Goal: Information Seeking & Learning: Learn about a topic

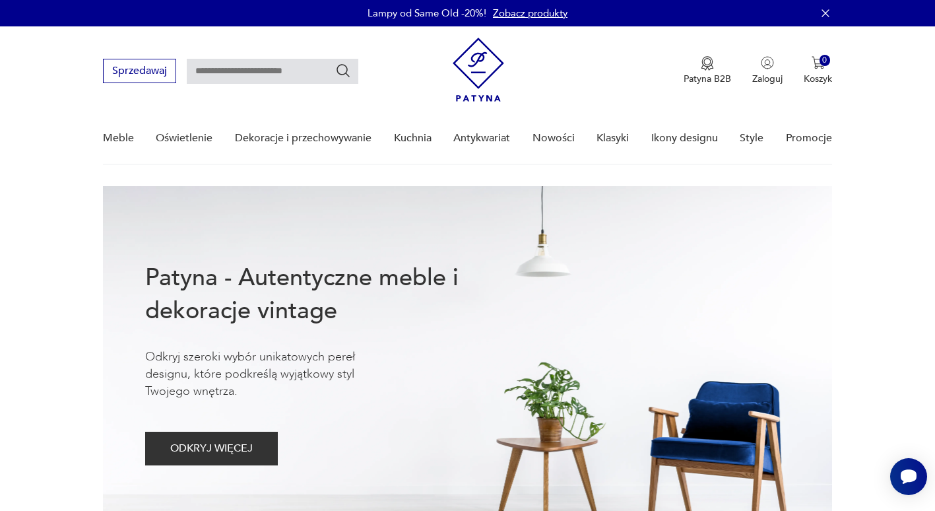
click at [252, 74] on input "text" at bounding box center [273, 71] width 172 height 25
type input "****"
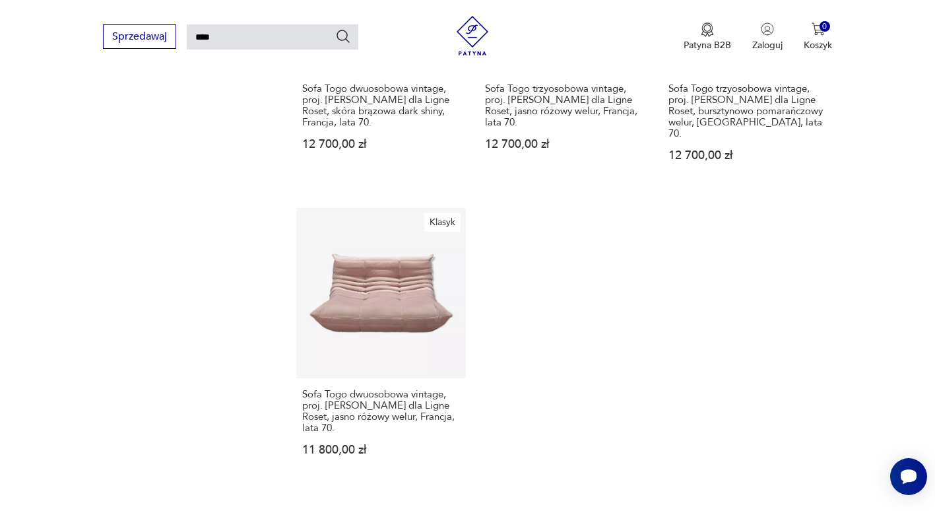
scroll to position [1668, 0]
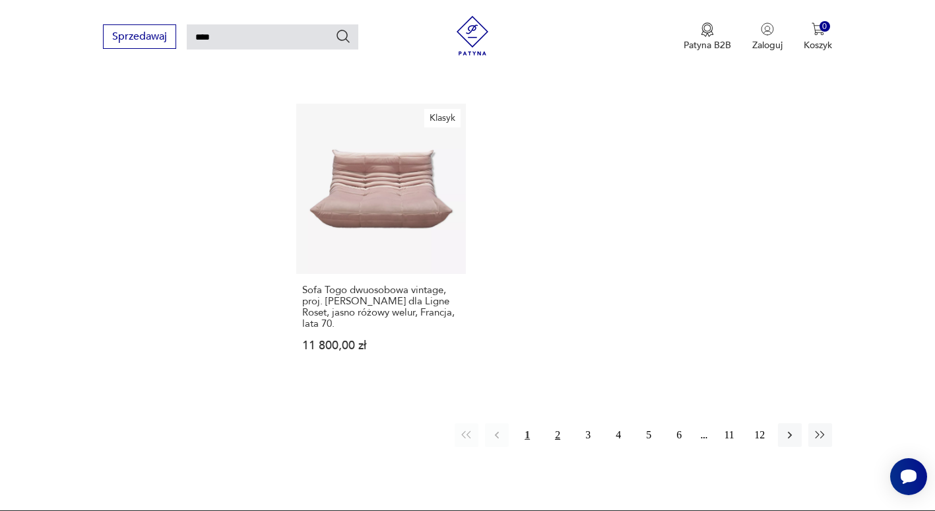
click at [561, 423] on button "2" at bounding box center [558, 435] width 24 height 24
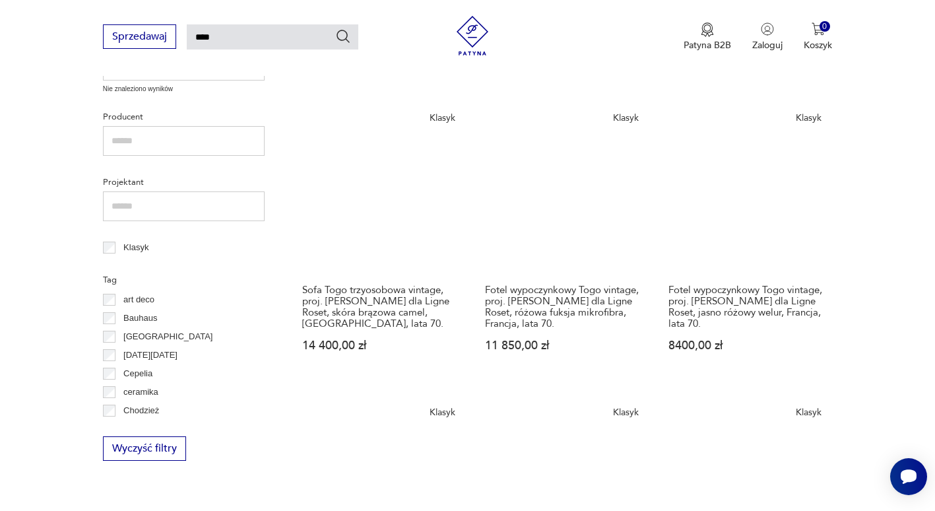
scroll to position [498, 0]
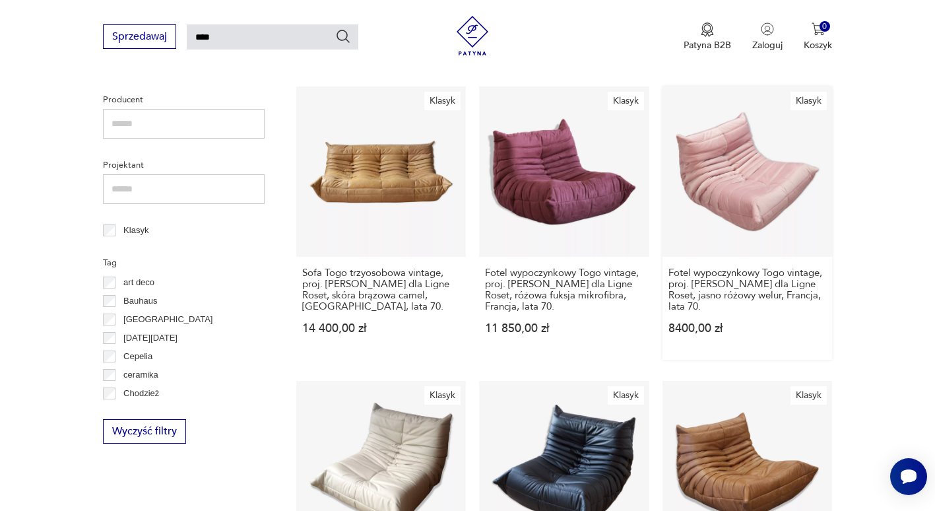
click at [729, 197] on link "Klasyk Fotel wypoczynkowy Togo vintage, proj. M. Ducaroy dla Ligne Roset, jasno…" at bounding box center [748, 222] width 170 height 273
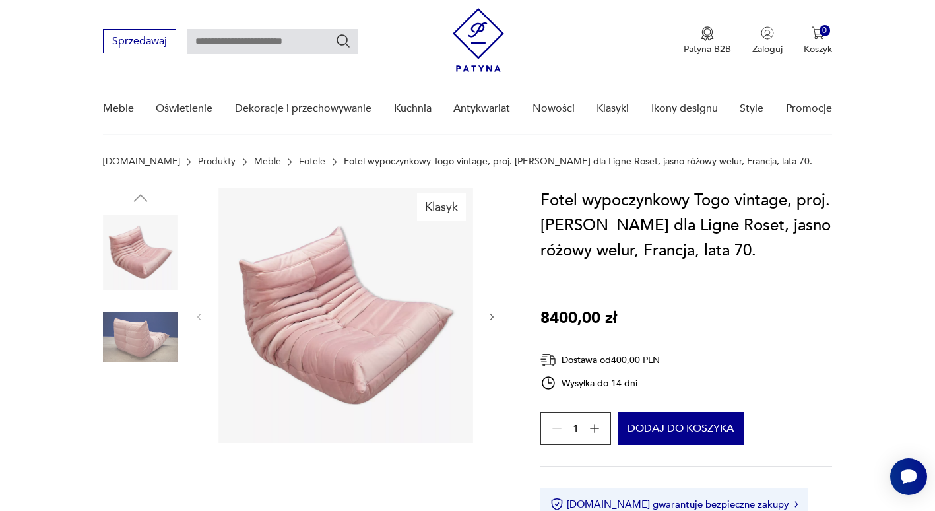
scroll to position [66, 0]
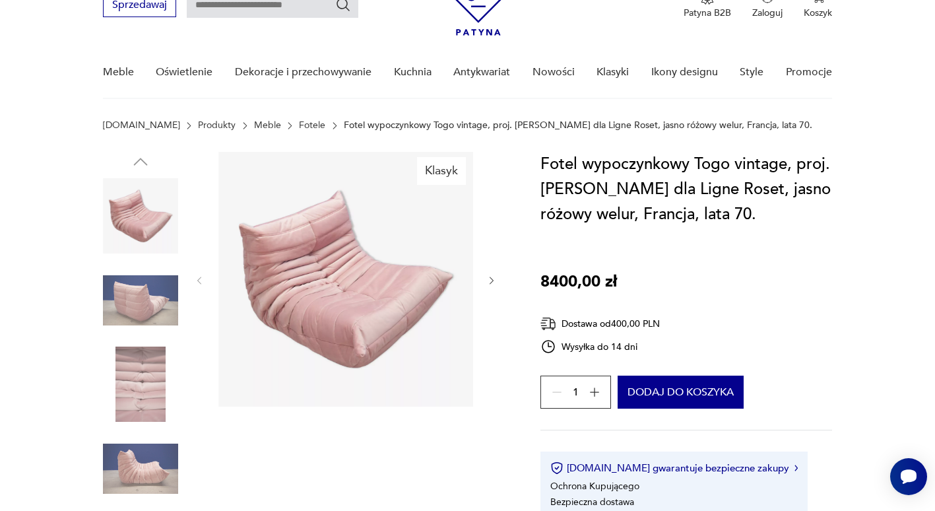
click at [136, 401] on img at bounding box center [140, 383] width 75 height 75
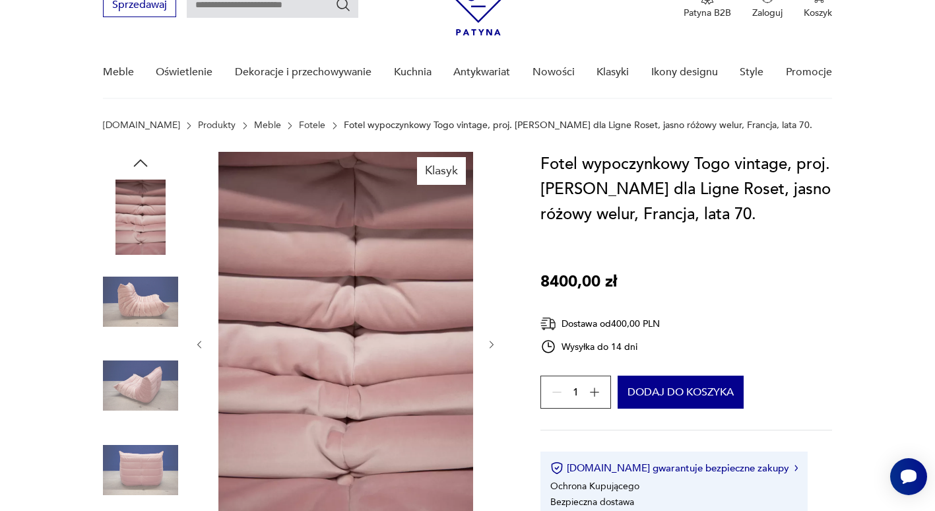
click at [137, 399] on img at bounding box center [140, 385] width 75 height 75
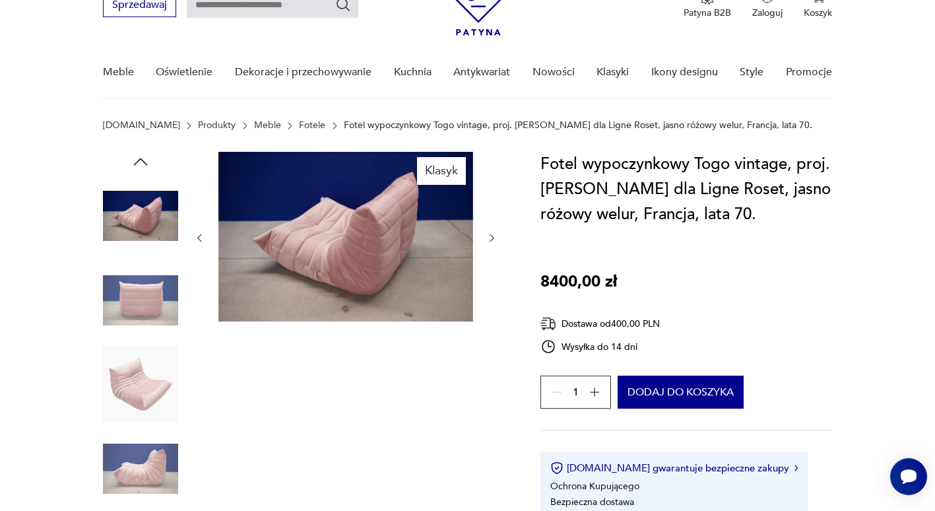
click at [137, 401] on img at bounding box center [140, 383] width 75 height 75
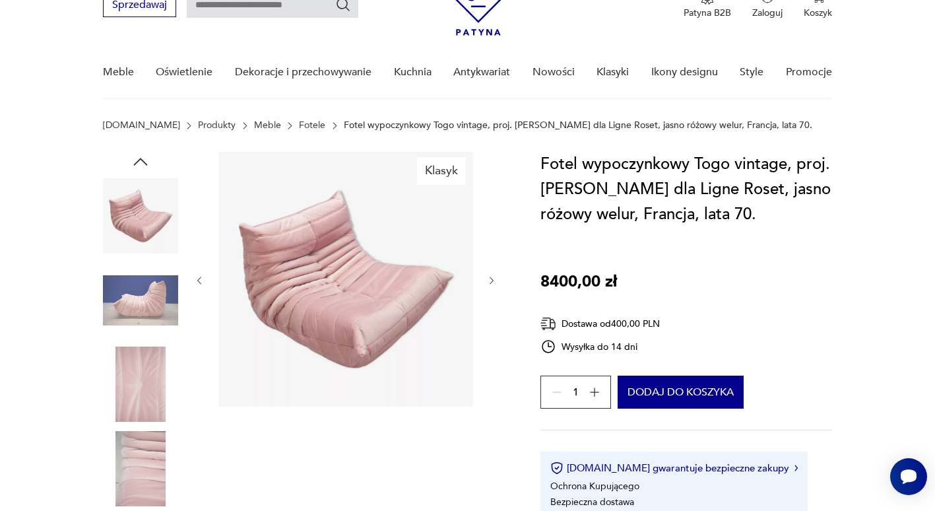
type input "****"
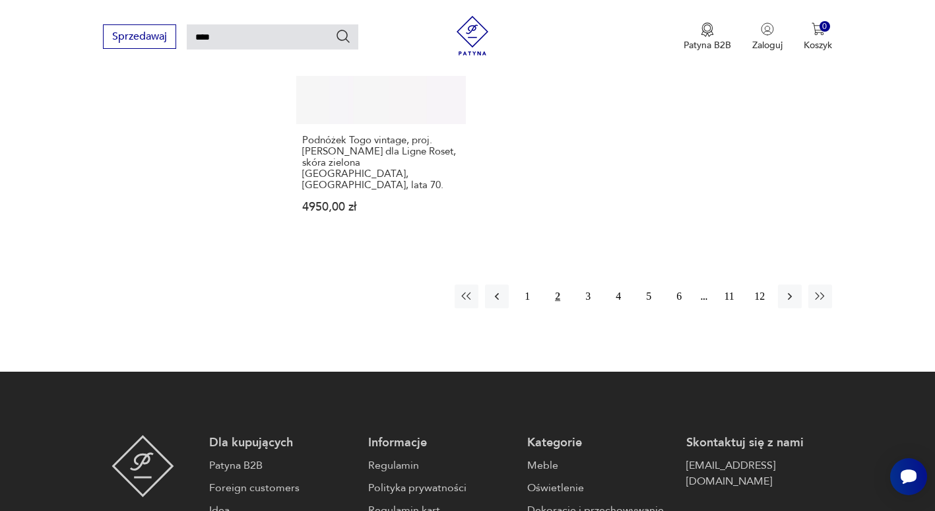
scroll to position [1817, 0]
click at [585, 284] on button "3" at bounding box center [588, 296] width 24 height 24
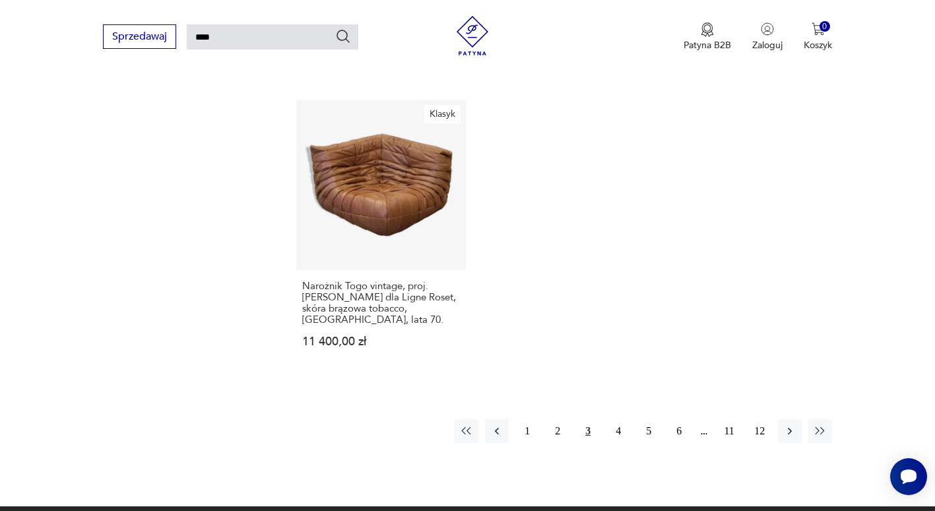
scroll to position [1697, 0]
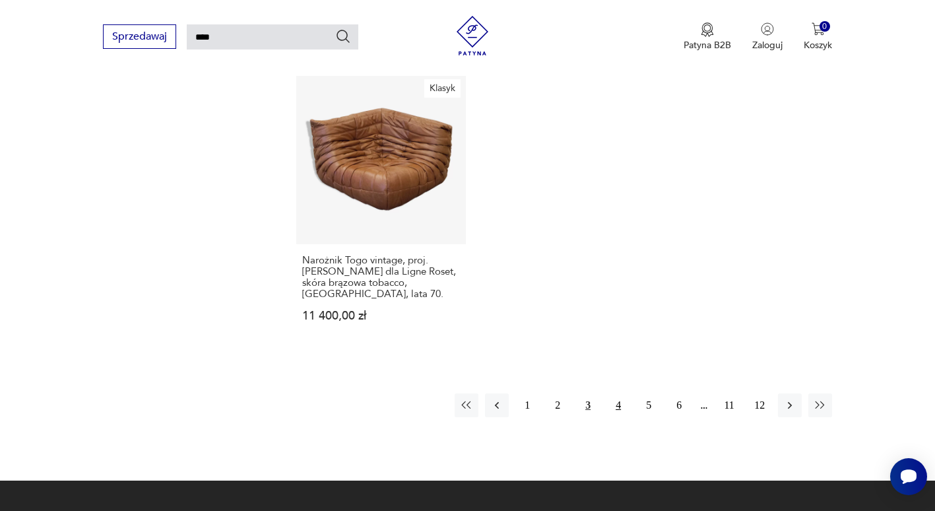
click at [619, 393] on button "4" at bounding box center [618, 405] width 24 height 24
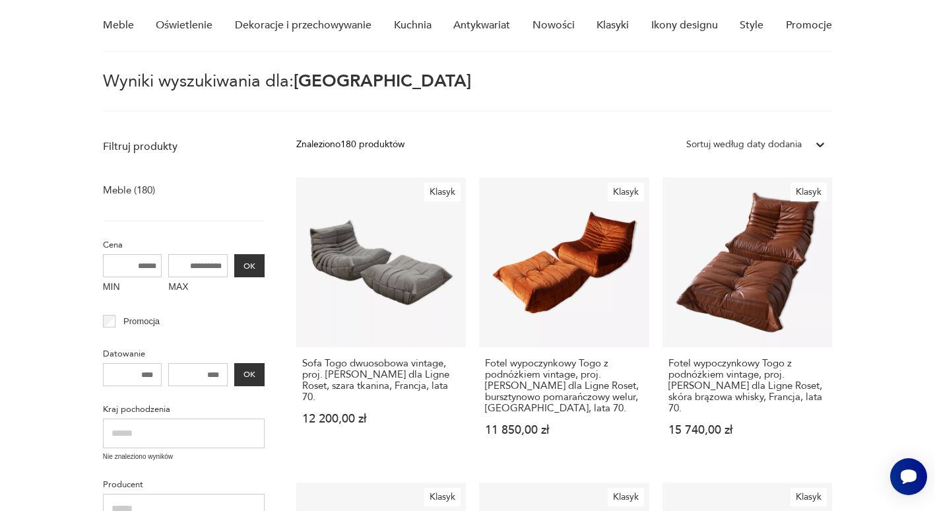
scroll to position [114, 0]
click at [573, 284] on link "Klasyk Fotel wypoczynkowy Togo z podnóżkiem vintage, proj. M. Ducaroy dla Ligne…" at bounding box center [564, 319] width 170 height 284
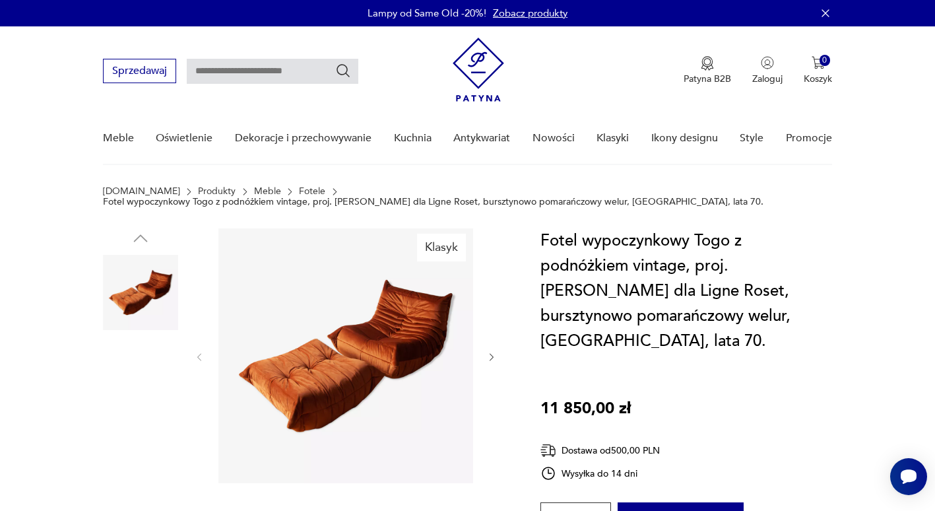
click at [142, 388] on img at bounding box center [140, 376] width 75 height 75
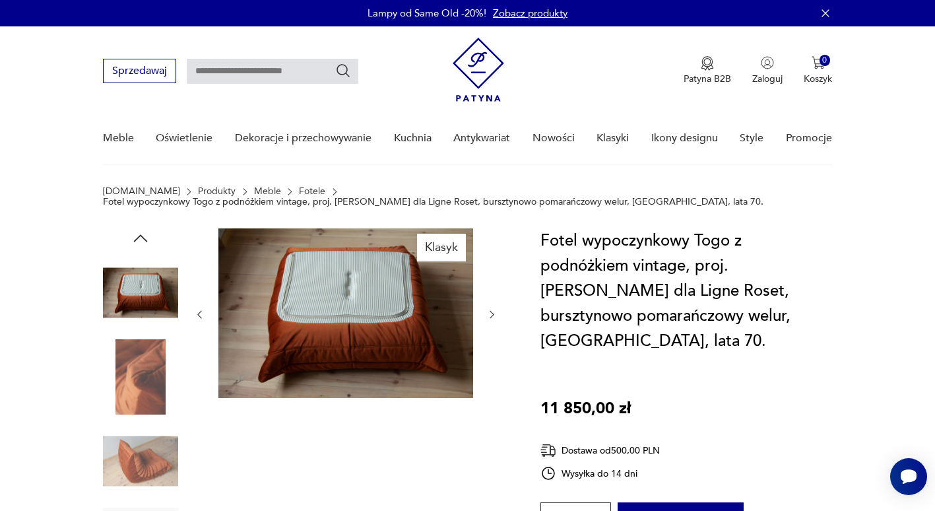
click at [142, 388] on img at bounding box center [140, 376] width 75 height 75
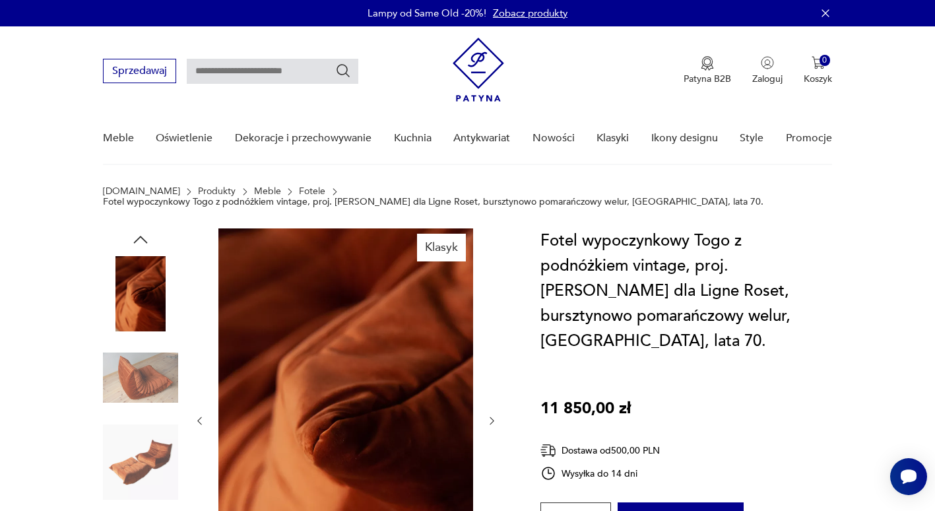
click at [147, 399] on img at bounding box center [140, 377] width 75 height 75
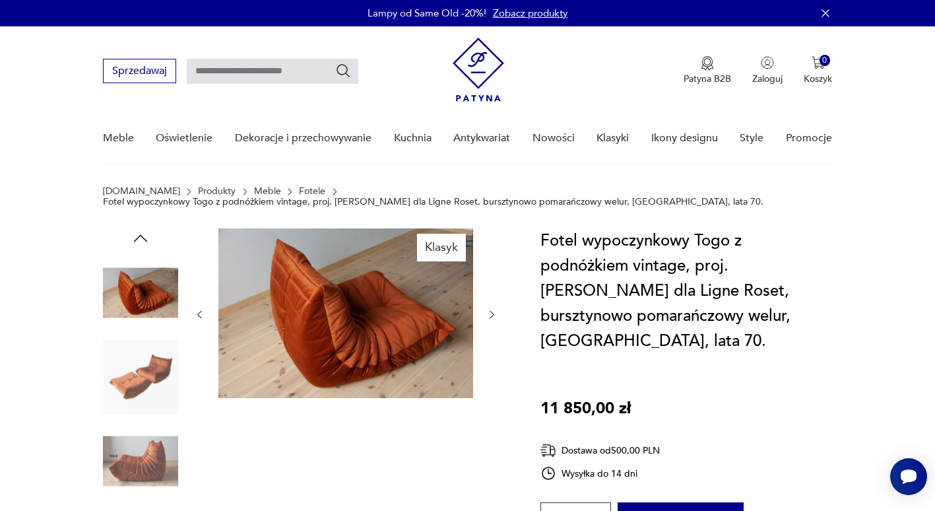
click at [147, 396] on img at bounding box center [140, 376] width 75 height 75
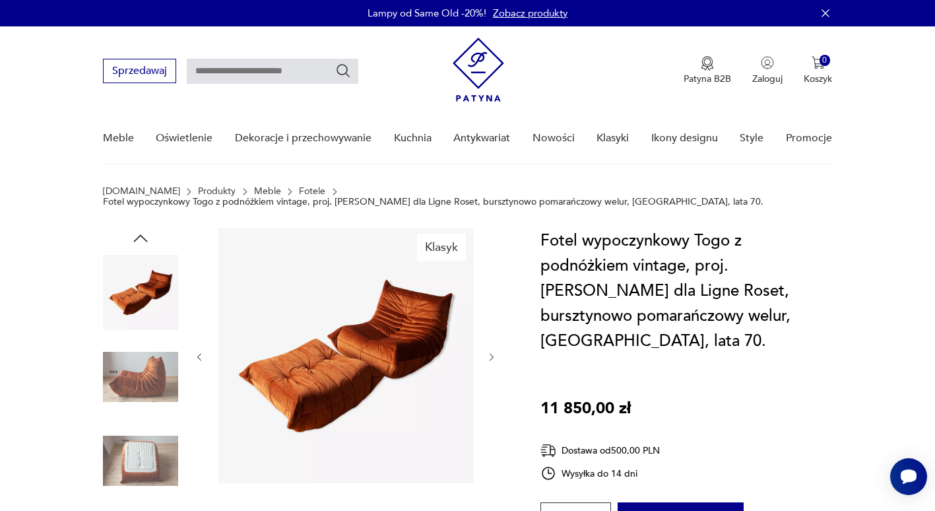
click at [357, 351] on img at bounding box center [345, 355] width 255 height 255
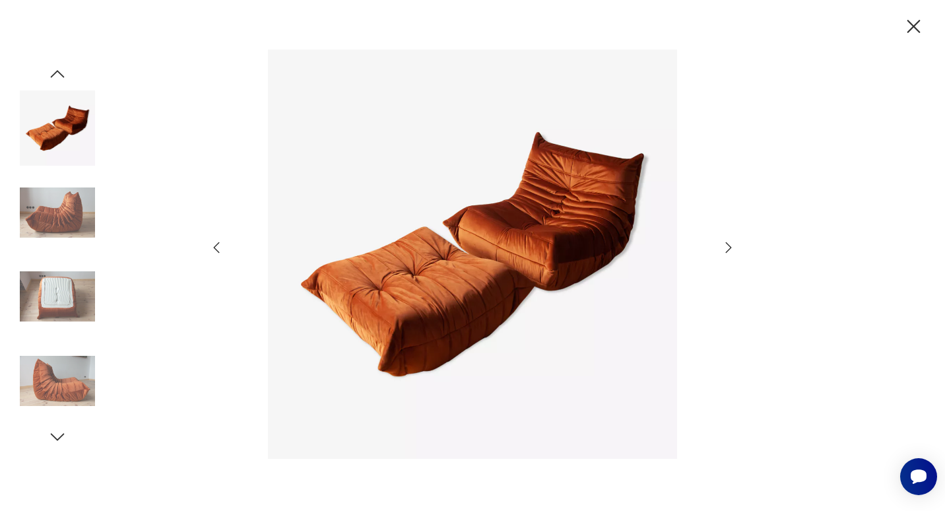
click at [431, 315] on img at bounding box center [473, 253] width 470 height 408
click at [72, 389] on img at bounding box center [57, 380] width 75 height 75
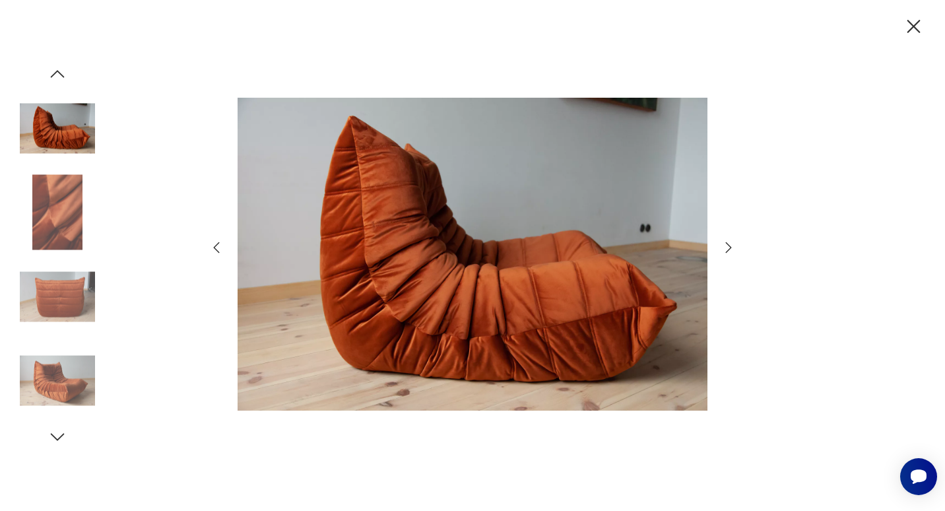
type input "****"
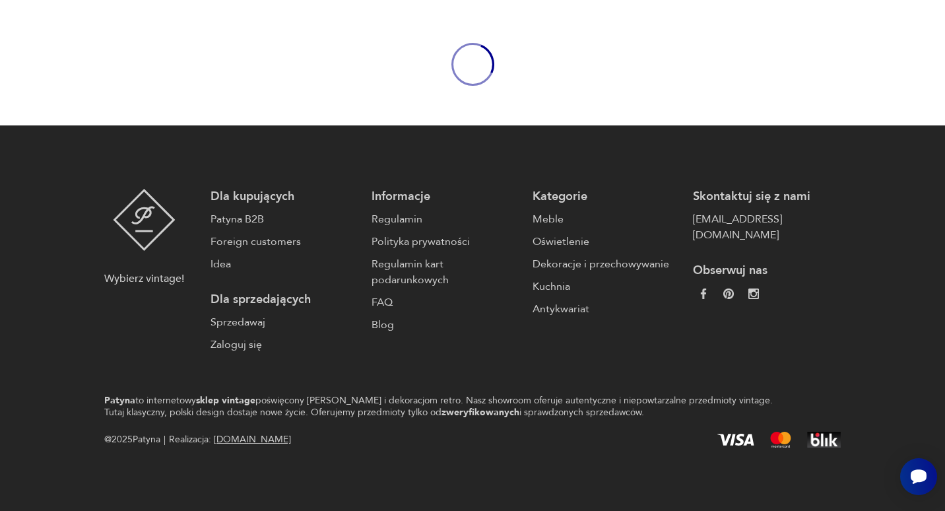
scroll to position [1697, 0]
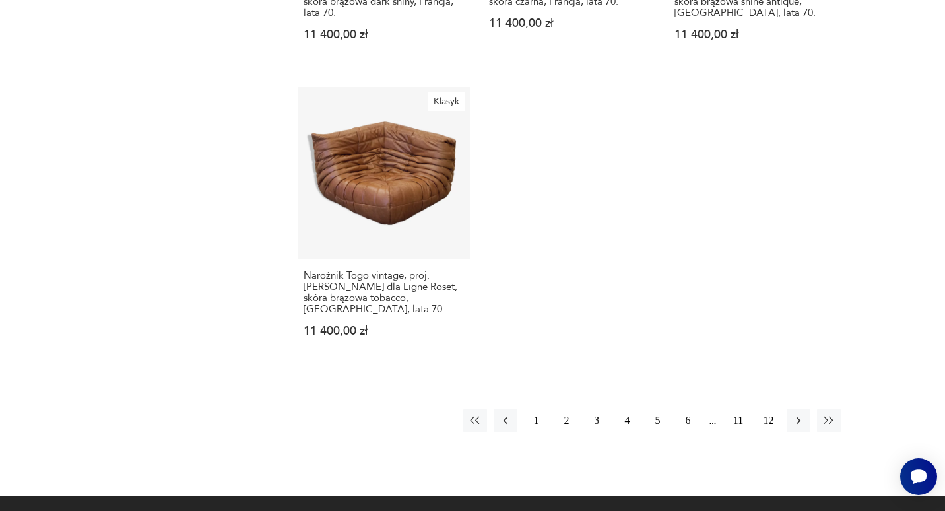
click at [631, 408] on button "4" at bounding box center [627, 420] width 24 height 24
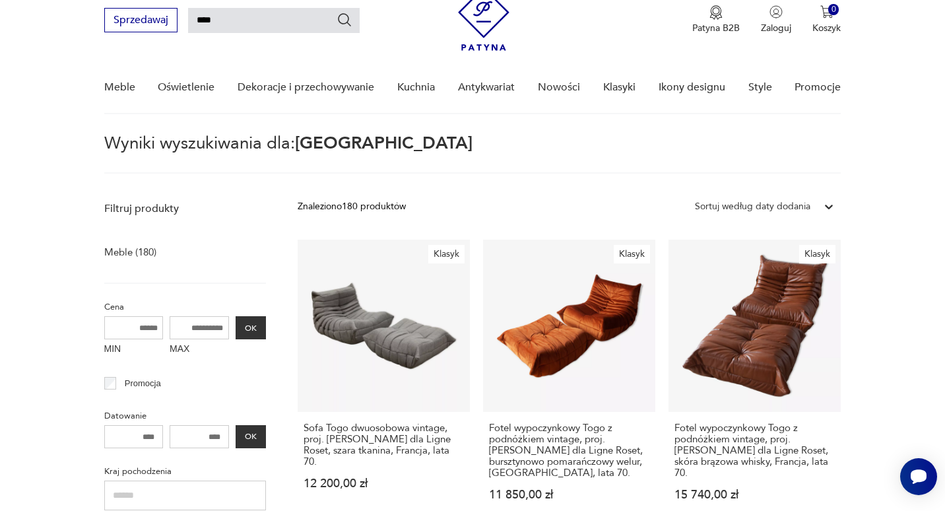
scroll to position [48, 0]
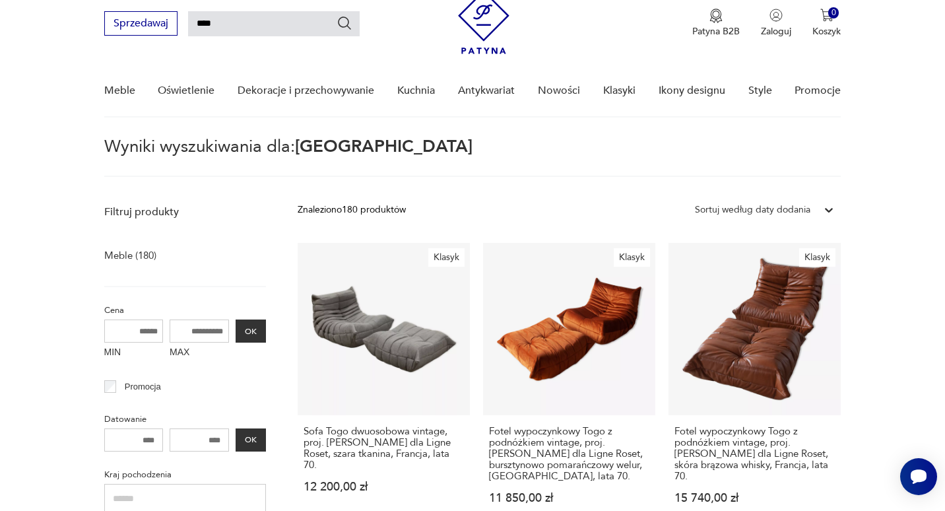
click at [883, 158] on section "Wyniki wyszukiwania dla: Togo" at bounding box center [472, 158] width 945 height 38
click at [230, 28] on input "****" at bounding box center [274, 23] width 172 height 25
click at [344, 20] on icon "Szukaj" at bounding box center [345, 23] width 16 height 16
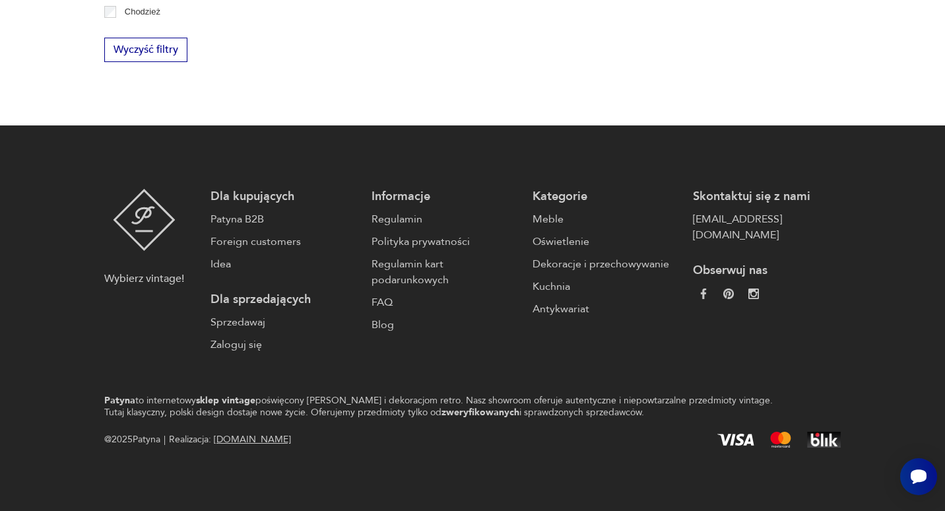
scroll to position [1697, 0]
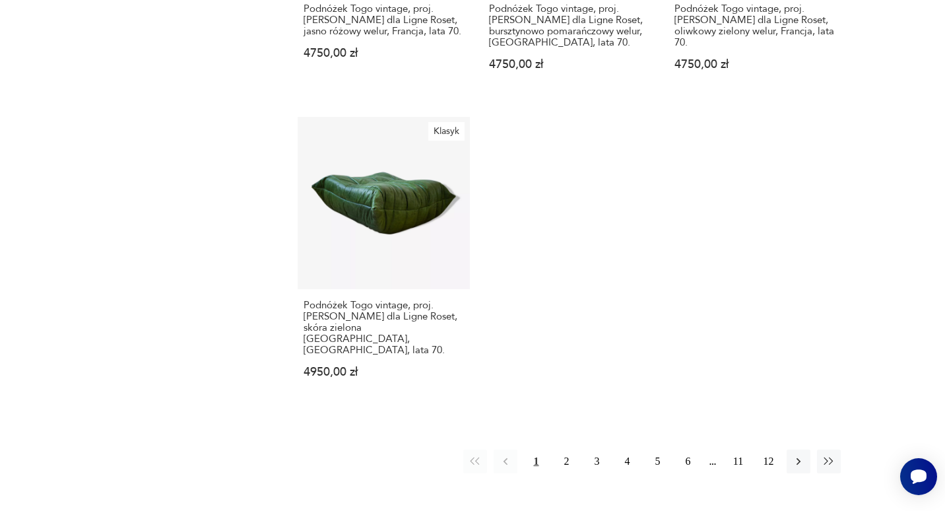
scroll to position [1668, 0]
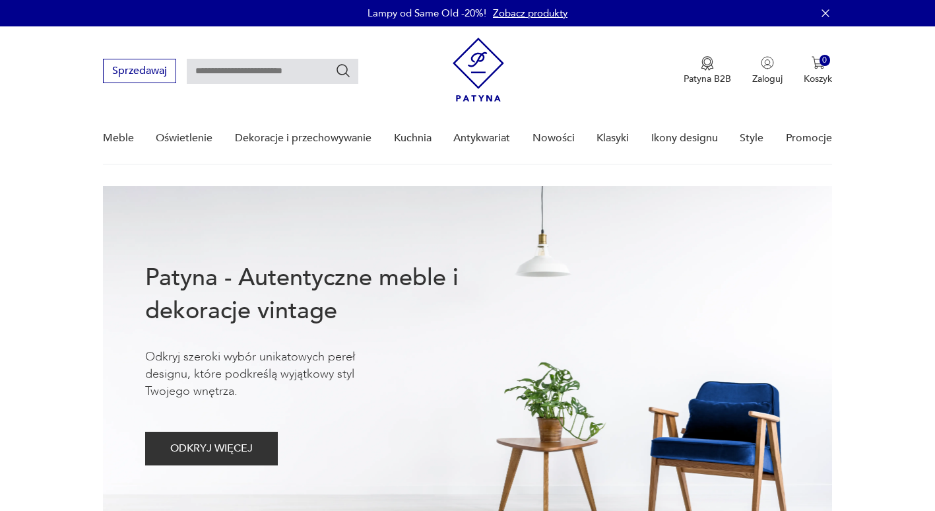
click at [325, 71] on input "text" at bounding box center [273, 71] width 172 height 25
type input "****"
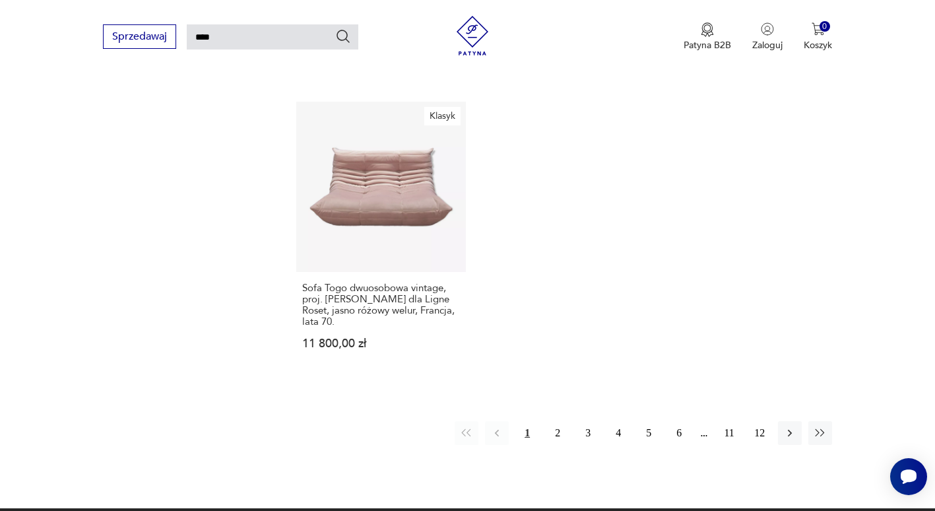
scroll to position [1697, 0]
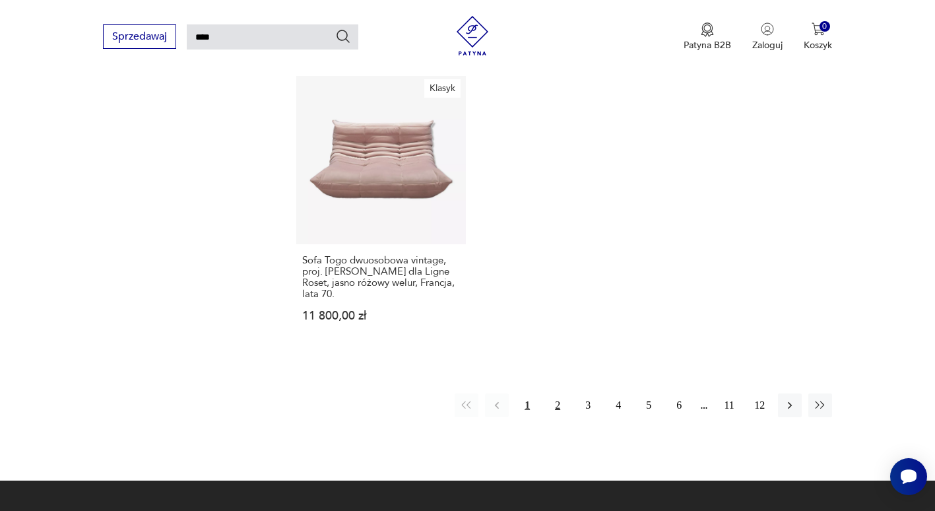
click at [554, 393] on button "2" at bounding box center [558, 405] width 24 height 24
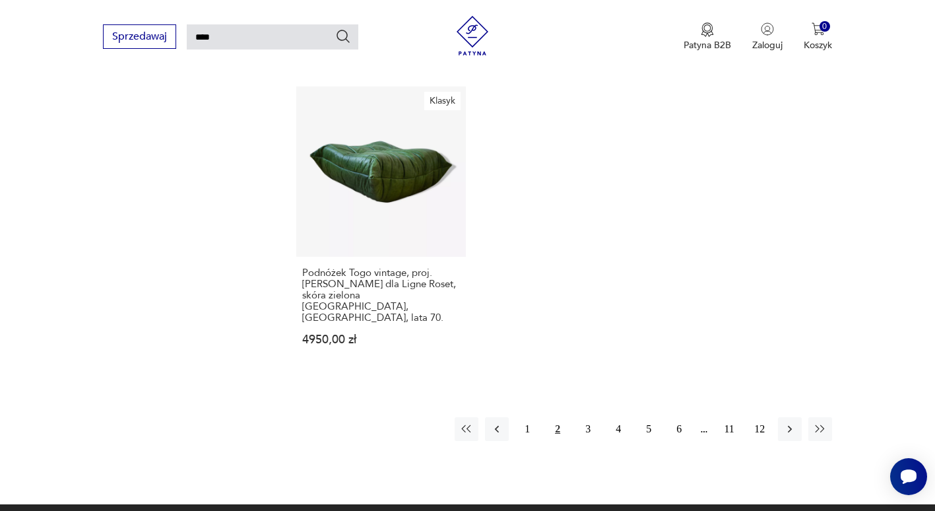
scroll to position [1763, 0]
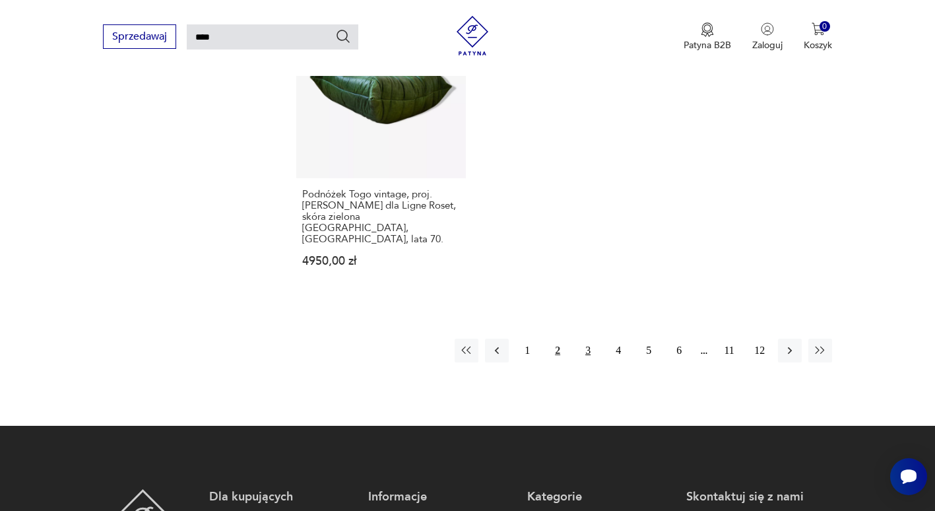
click at [590, 339] on button "3" at bounding box center [588, 351] width 24 height 24
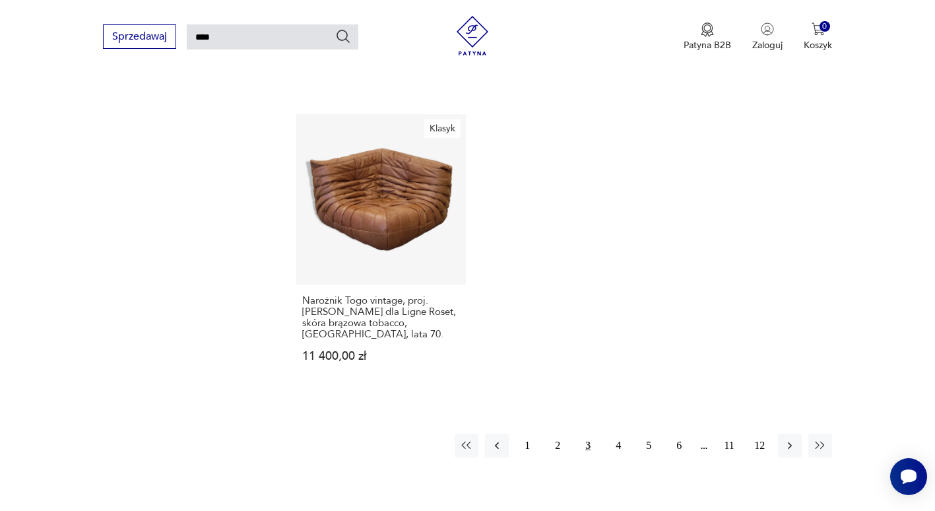
scroll to position [1697, 0]
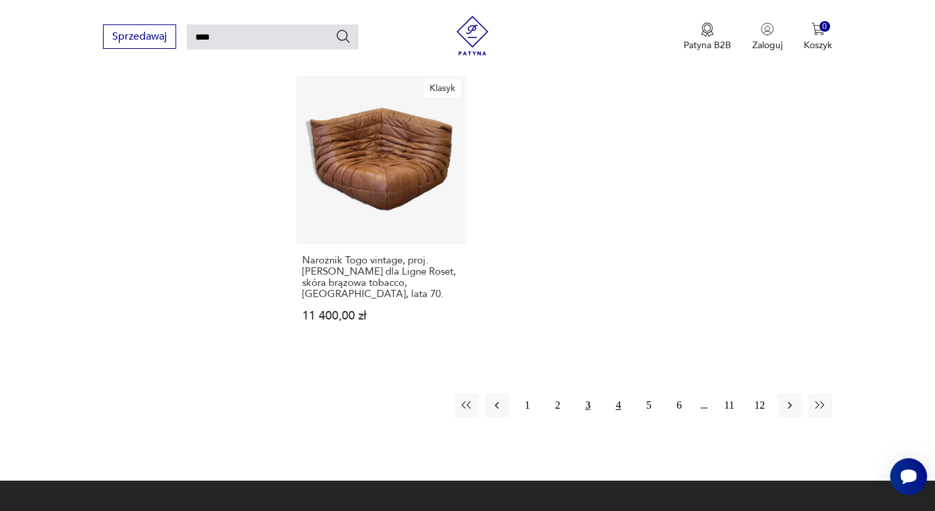
click at [616, 393] on button "4" at bounding box center [618, 405] width 24 height 24
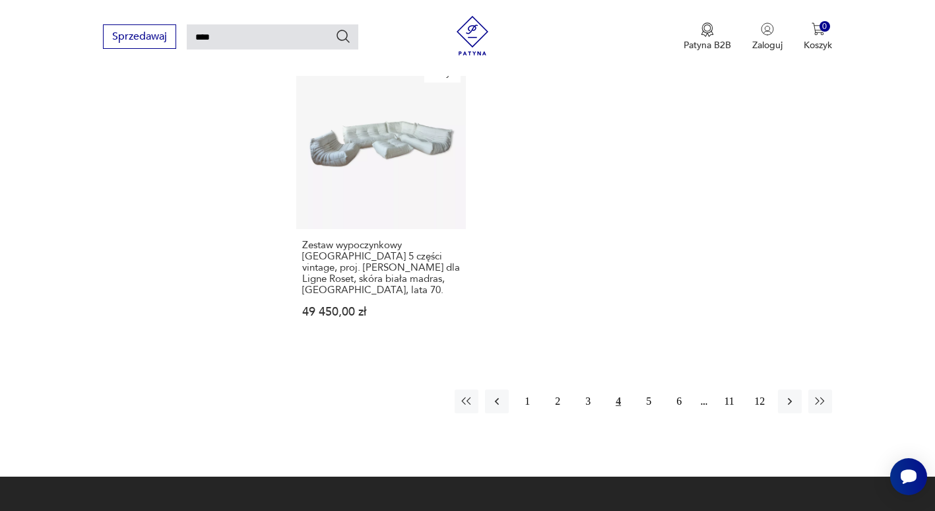
scroll to position [1829, 0]
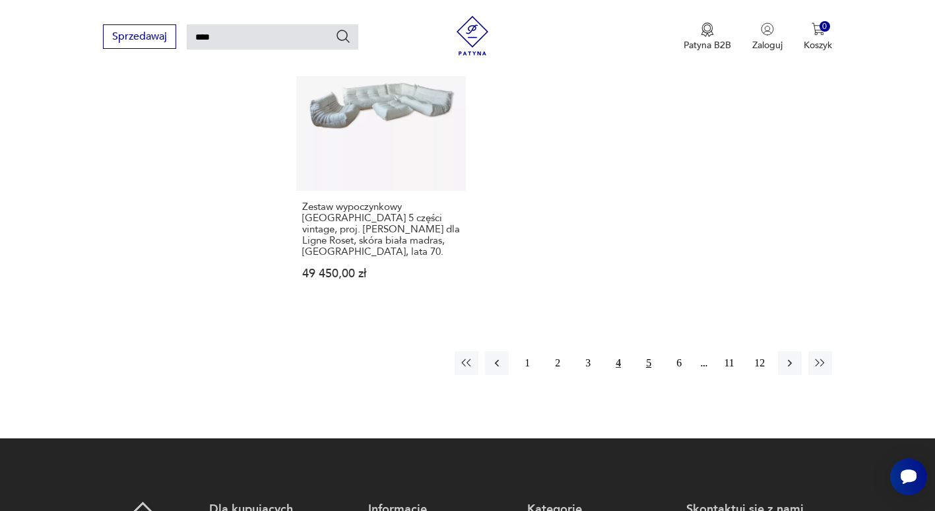
click at [651, 351] on button "5" at bounding box center [649, 363] width 24 height 24
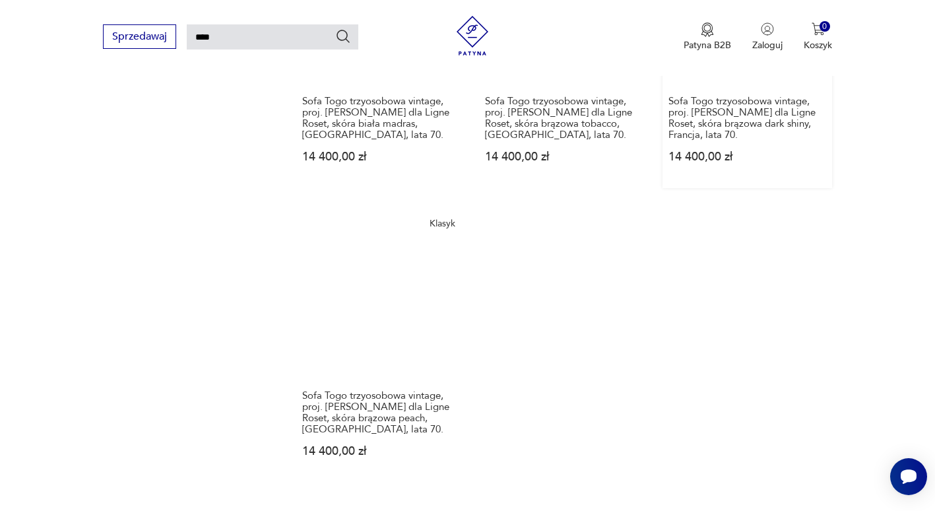
scroll to position [1631, 0]
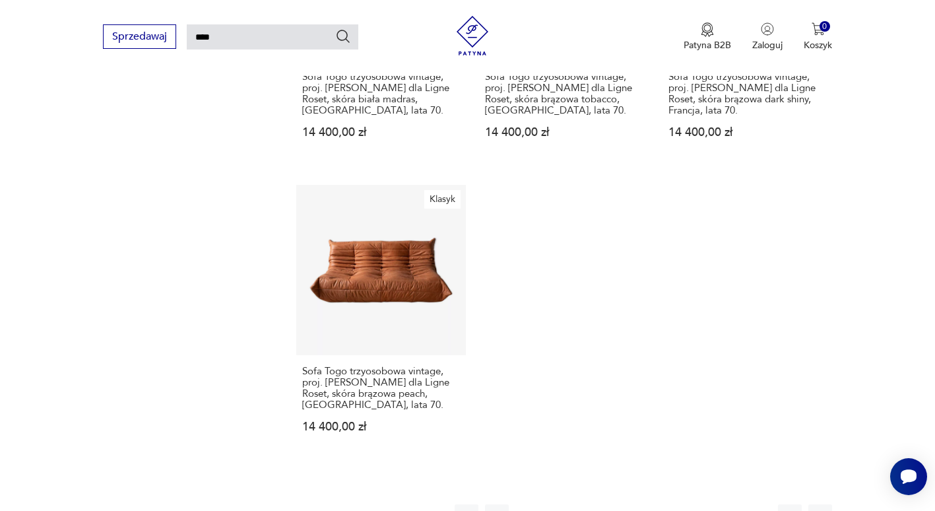
click at [677, 504] on button "6" at bounding box center [679, 516] width 24 height 24
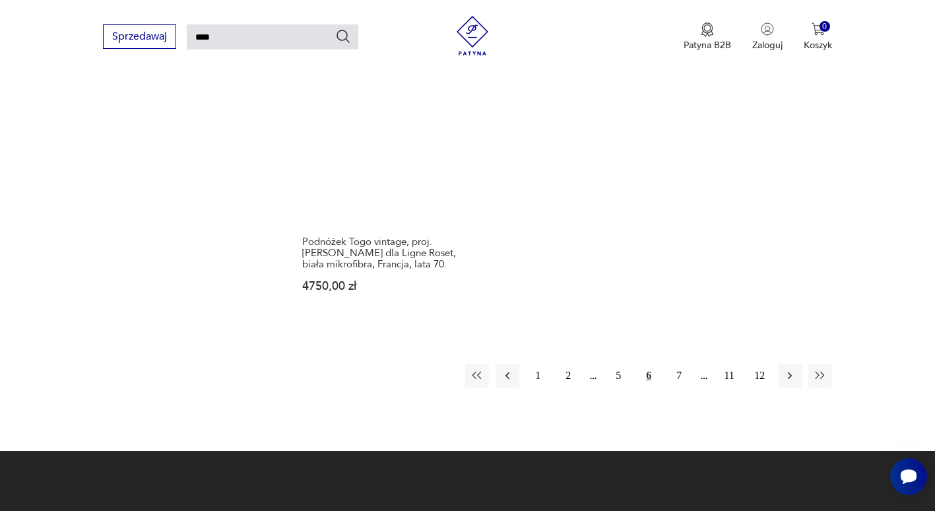
scroll to position [1763, 0]
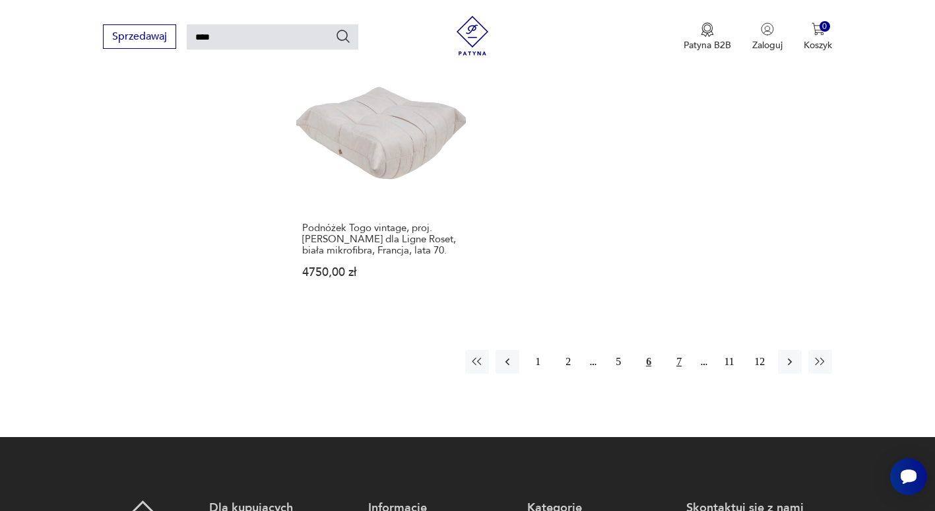
click at [676, 350] on button "7" at bounding box center [679, 362] width 24 height 24
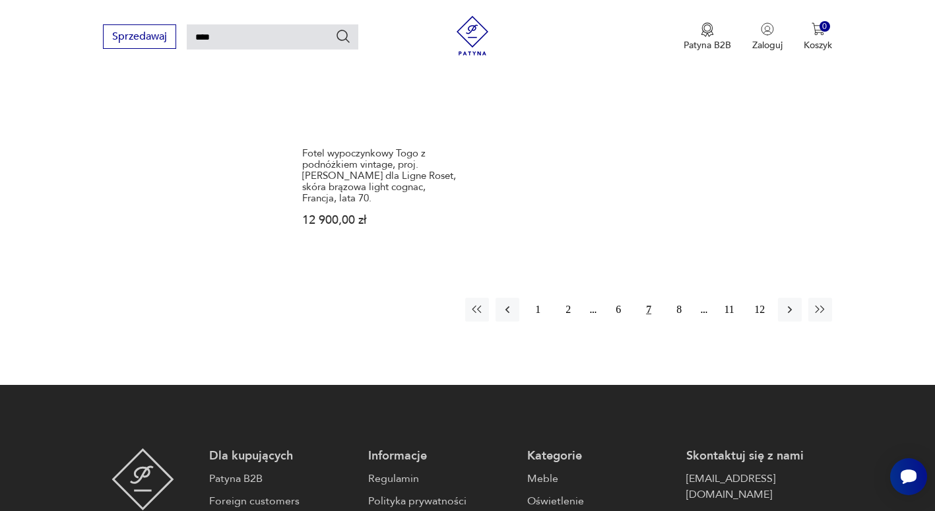
scroll to position [1829, 0]
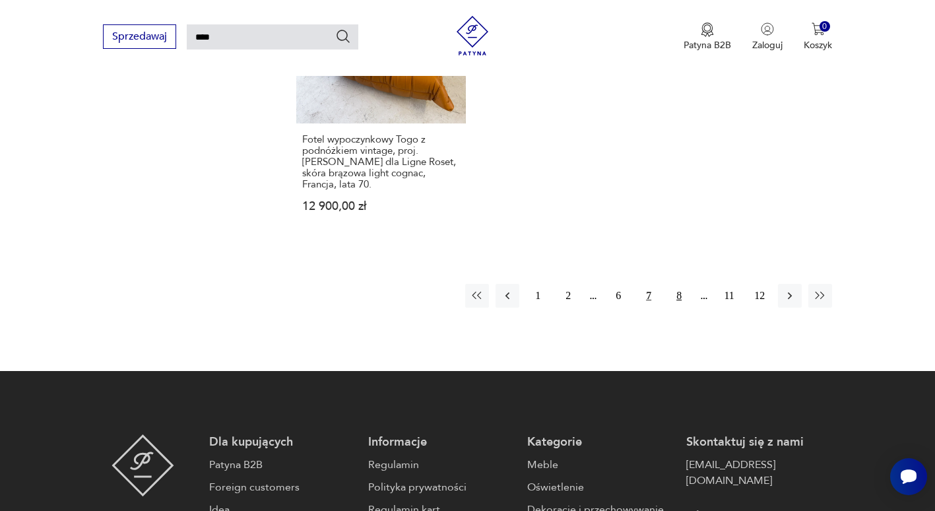
click at [674, 284] on button "8" at bounding box center [679, 296] width 24 height 24
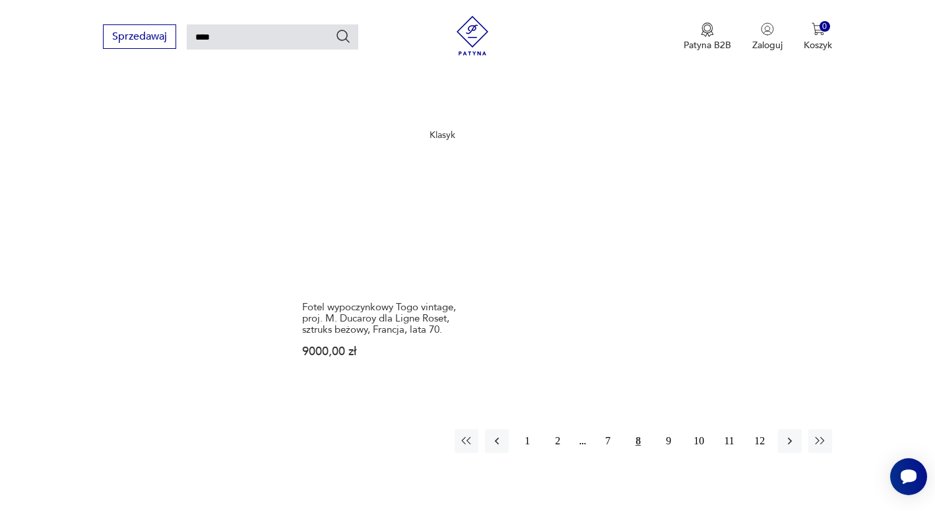
scroll to position [1697, 0]
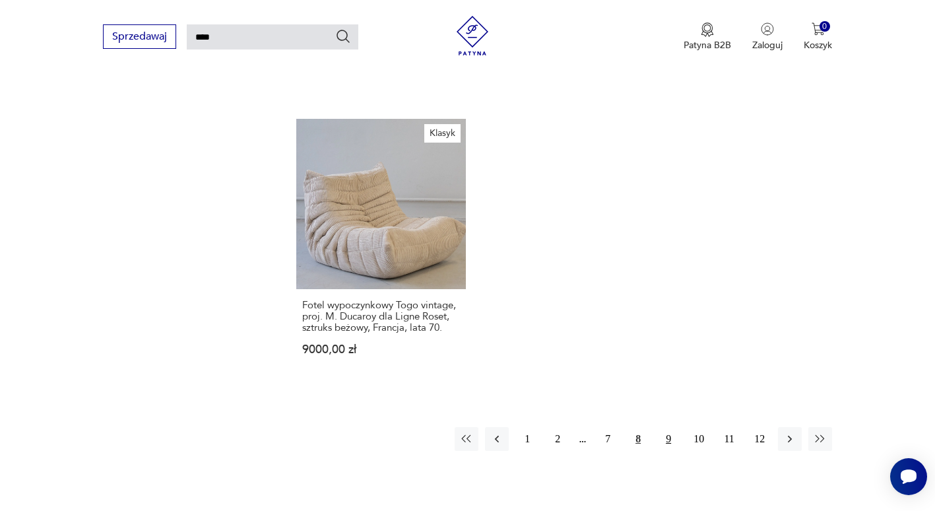
click at [665, 427] on button "9" at bounding box center [669, 439] width 24 height 24
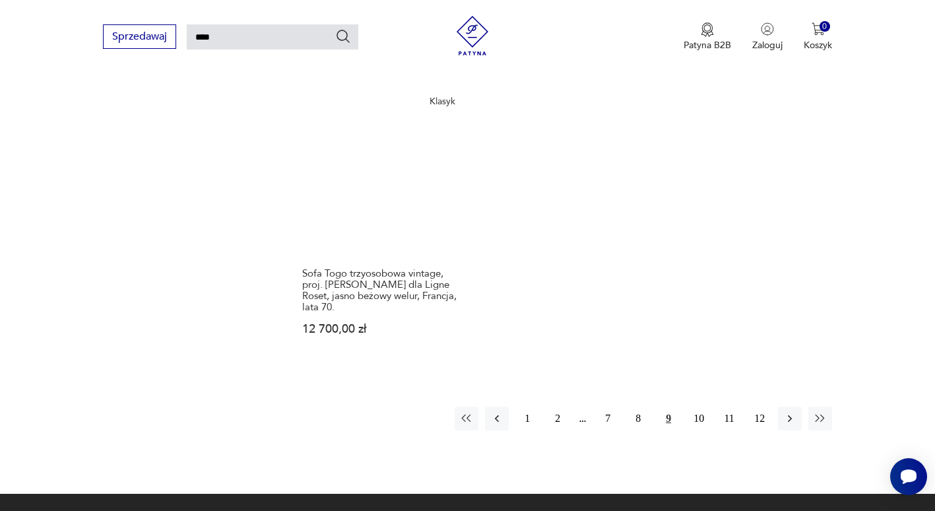
scroll to position [1697, 0]
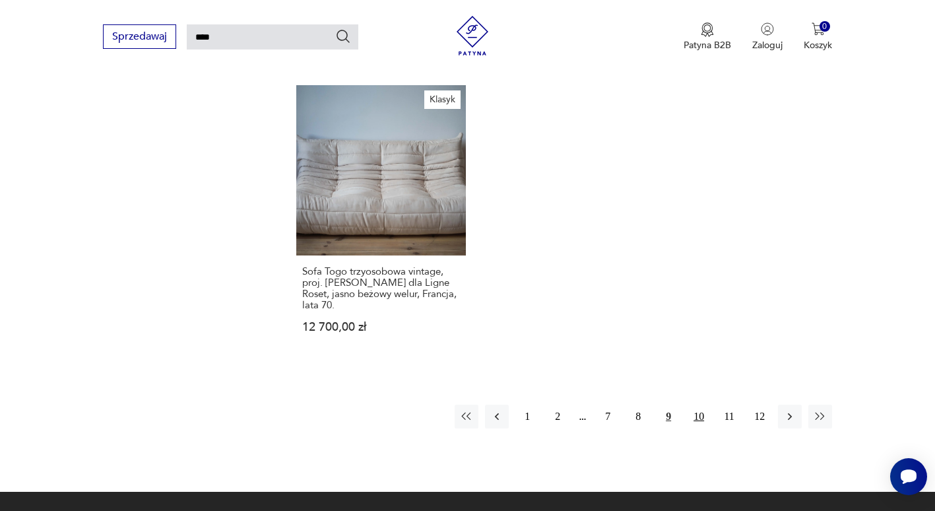
click at [695, 405] on button "10" at bounding box center [699, 417] width 24 height 24
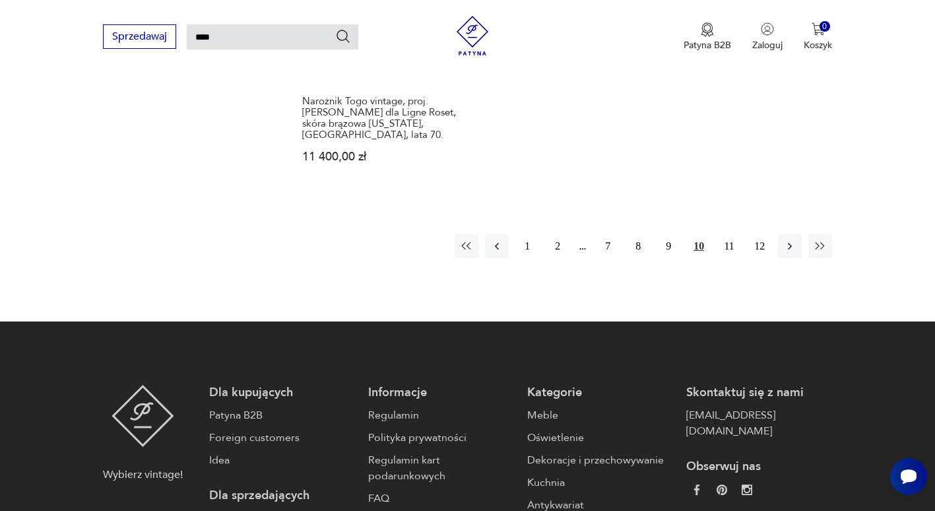
scroll to position [1895, 0]
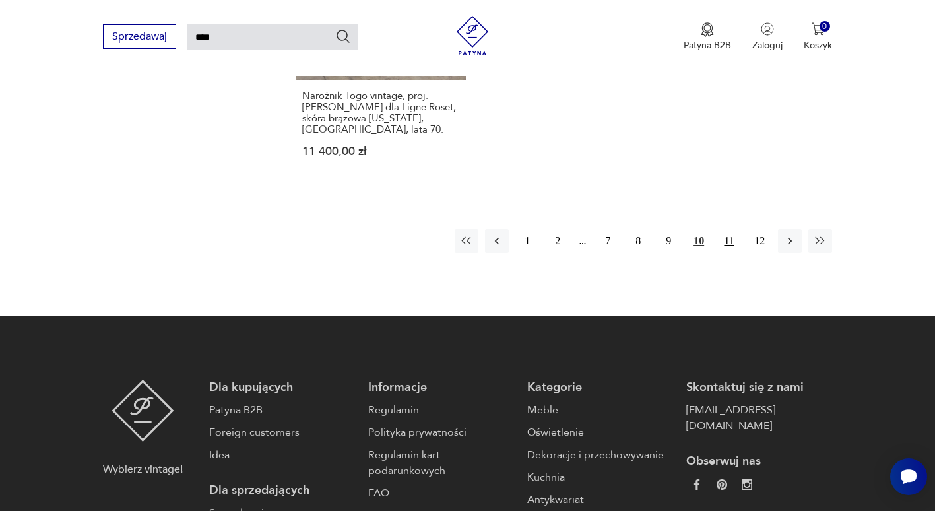
click at [730, 229] on button "11" at bounding box center [729, 241] width 24 height 24
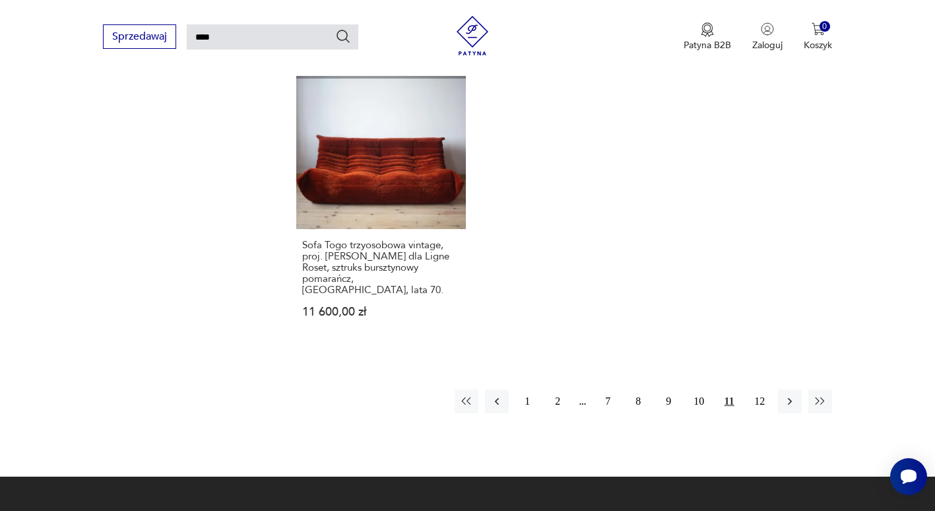
scroll to position [1763, 0]
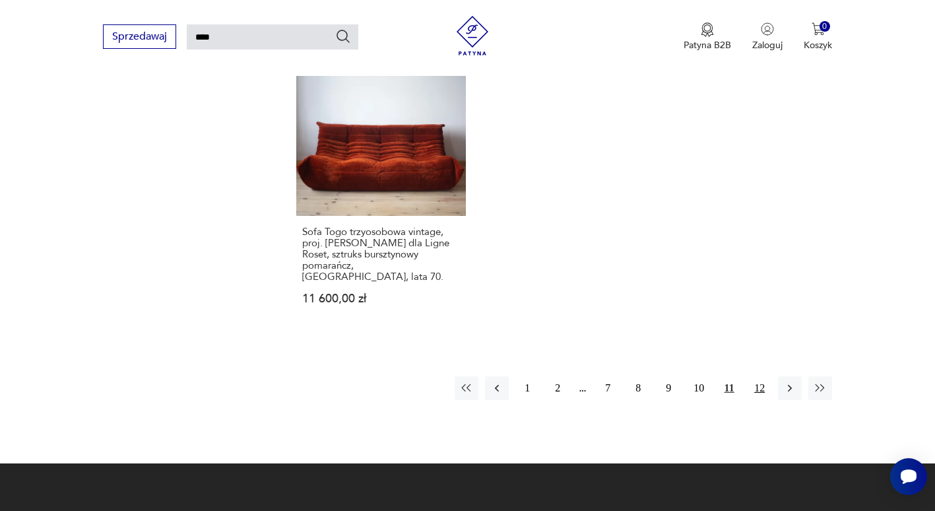
click at [761, 376] on button "12" at bounding box center [760, 388] width 24 height 24
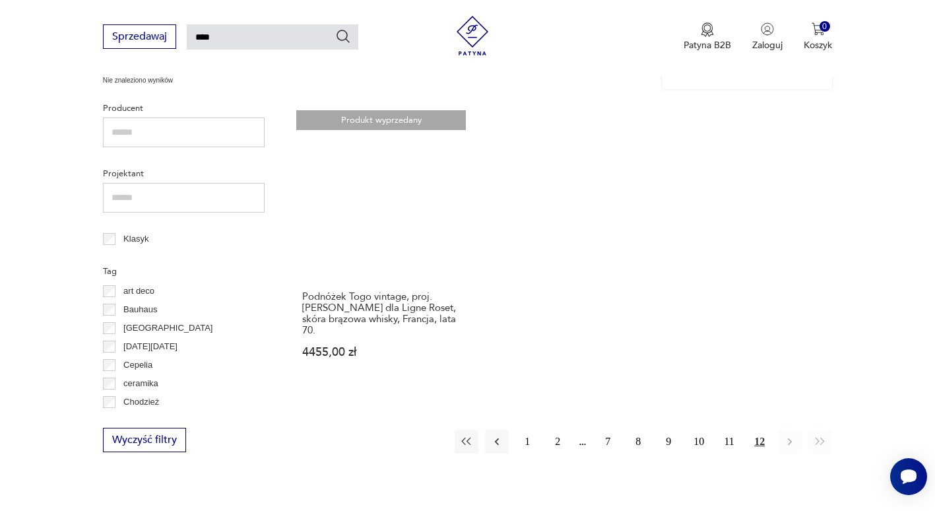
scroll to position [509, 0]
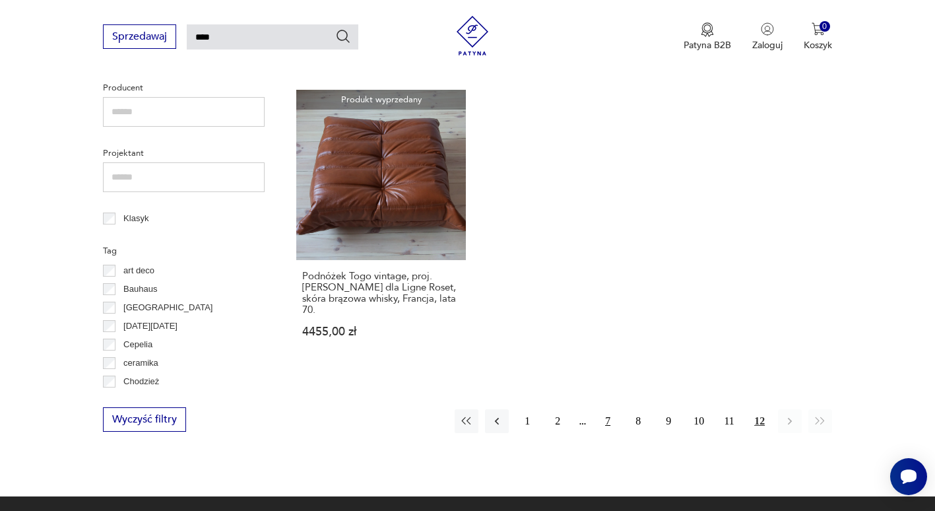
click at [605, 418] on button "7" at bounding box center [608, 421] width 24 height 24
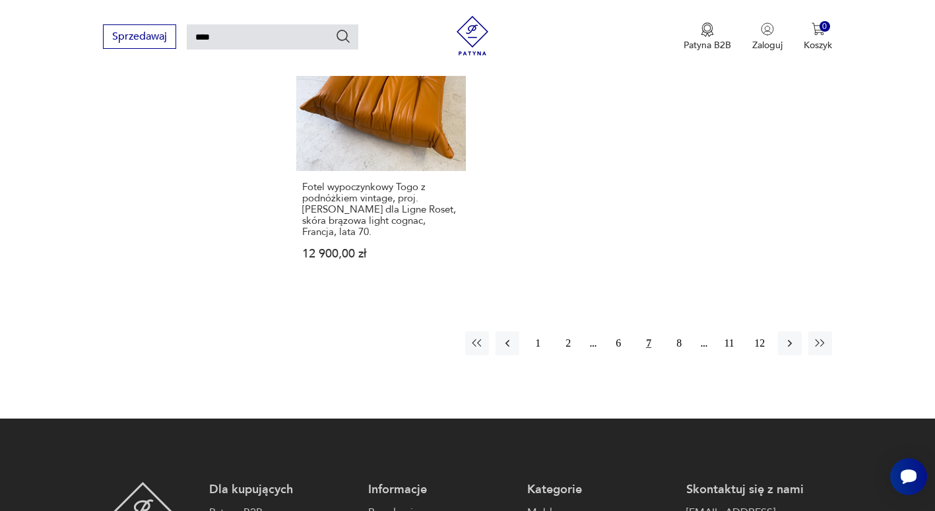
scroll to position [1829, 0]
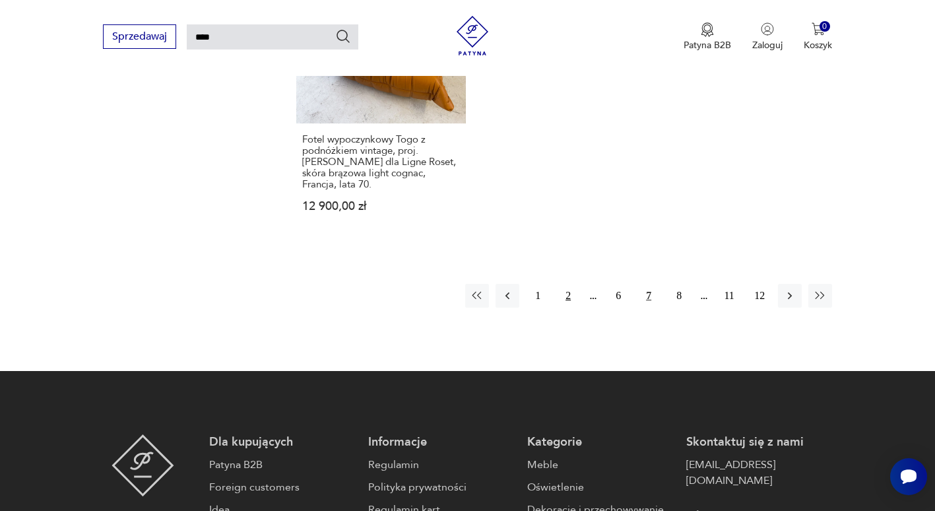
click at [573, 284] on button "2" at bounding box center [568, 296] width 24 height 24
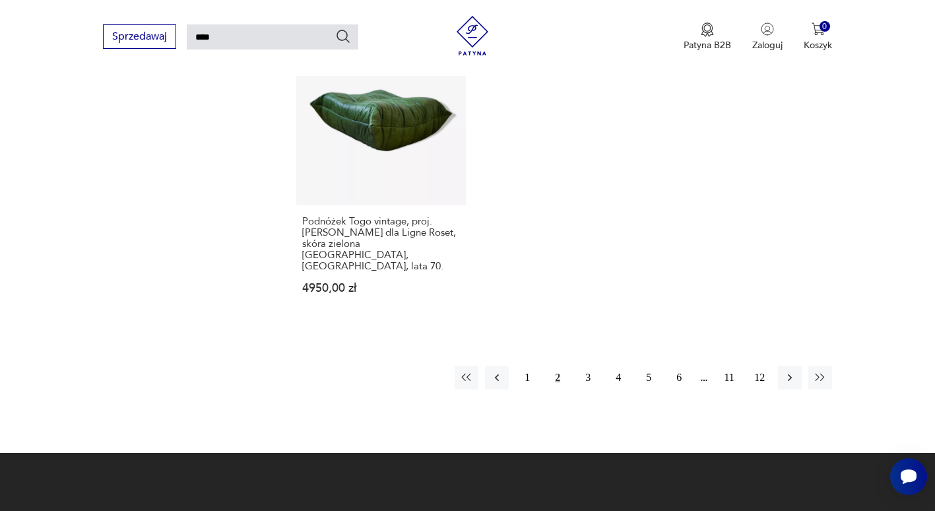
scroll to position [1763, 0]
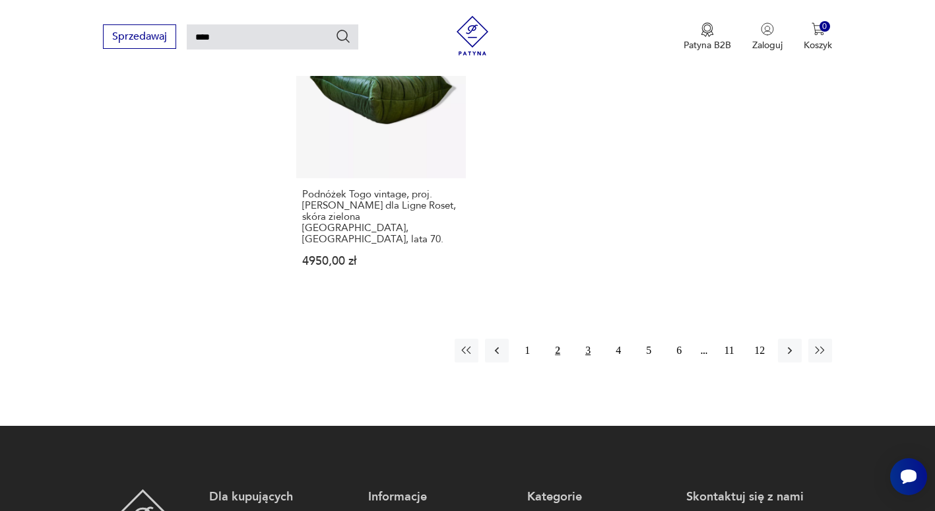
click at [590, 339] on button "3" at bounding box center [588, 351] width 24 height 24
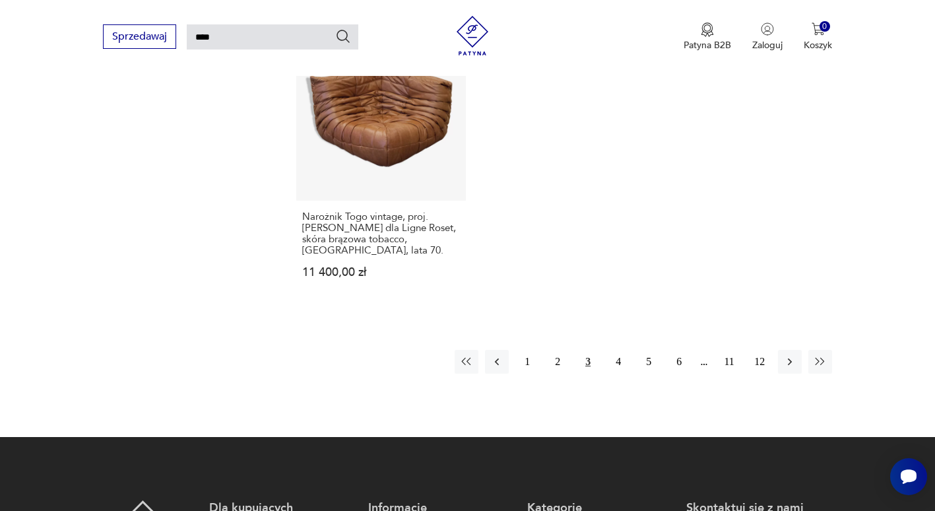
scroll to position [1763, 0]
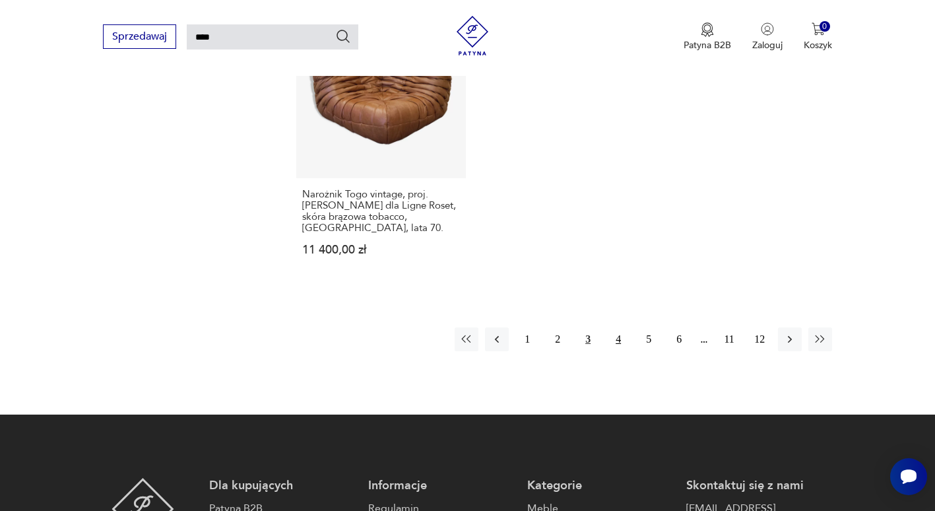
click at [613, 327] on button "4" at bounding box center [618, 339] width 24 height 24
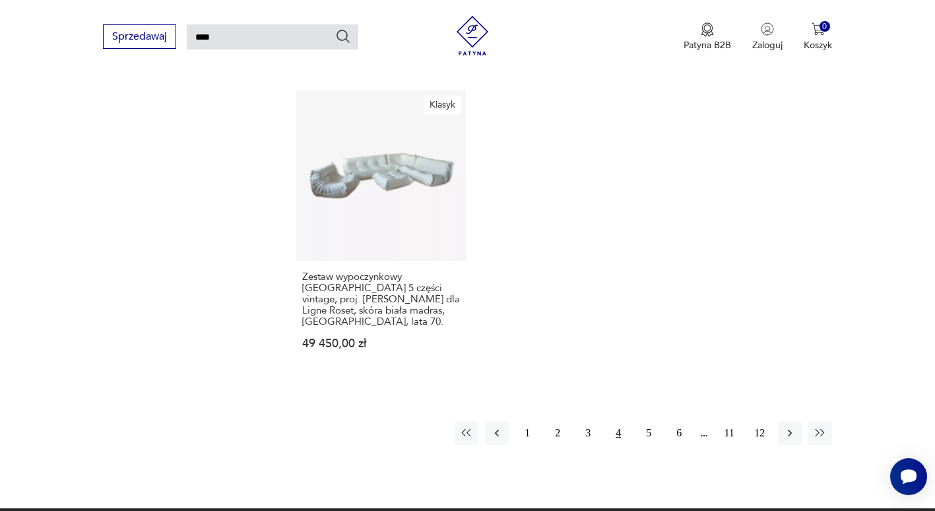
scroll to position [1763, 0]
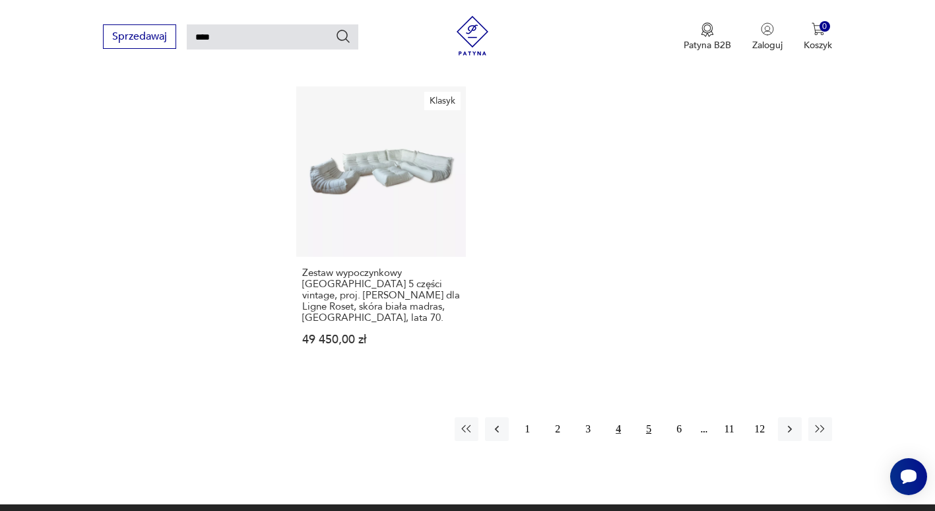
click at [647, 417] on button "5" at bounding box center [649, 429] width 24 height 24
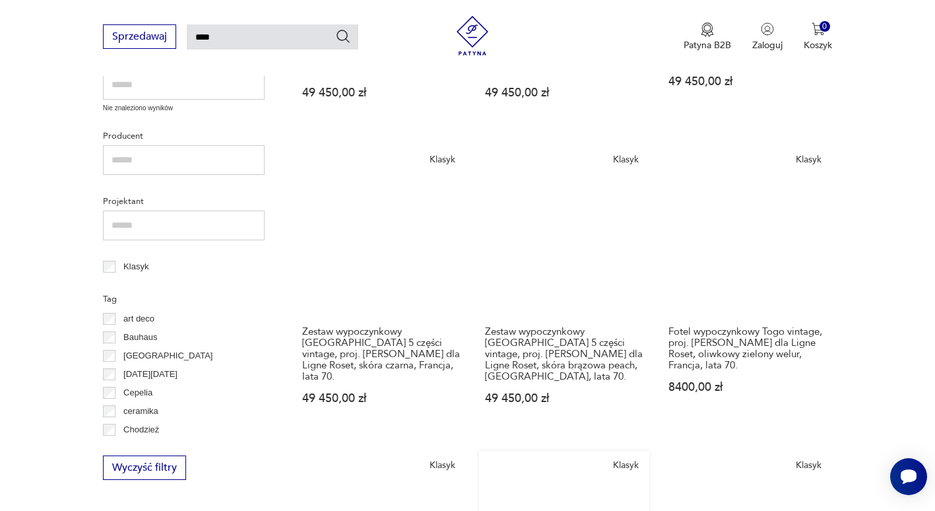
scroll to position [443, 0]
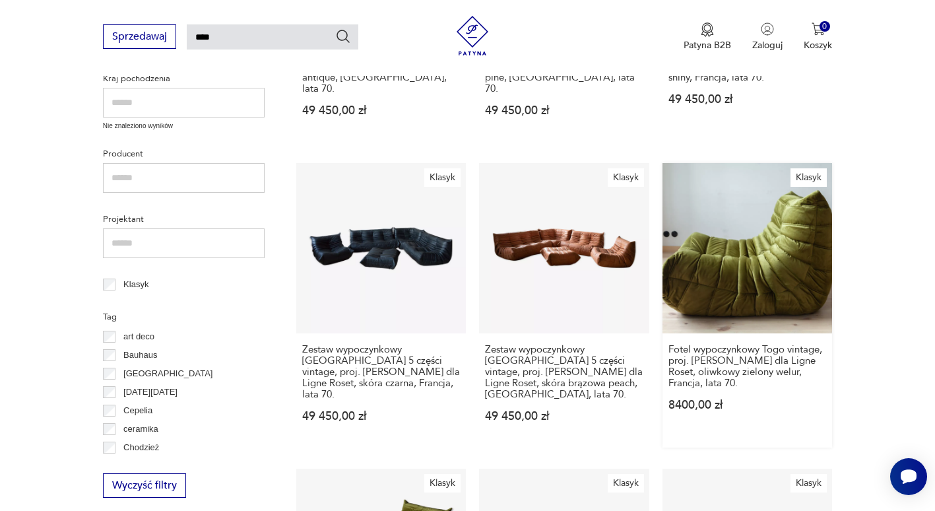
click at [735, 254] on link "Klasyk Fotel wypoczynkowy [GEOGRAPHIC_DATA] vintage, proj. [PERSON_NAME] dla Li…" at bounding box center [748, 305] width 170 height 284
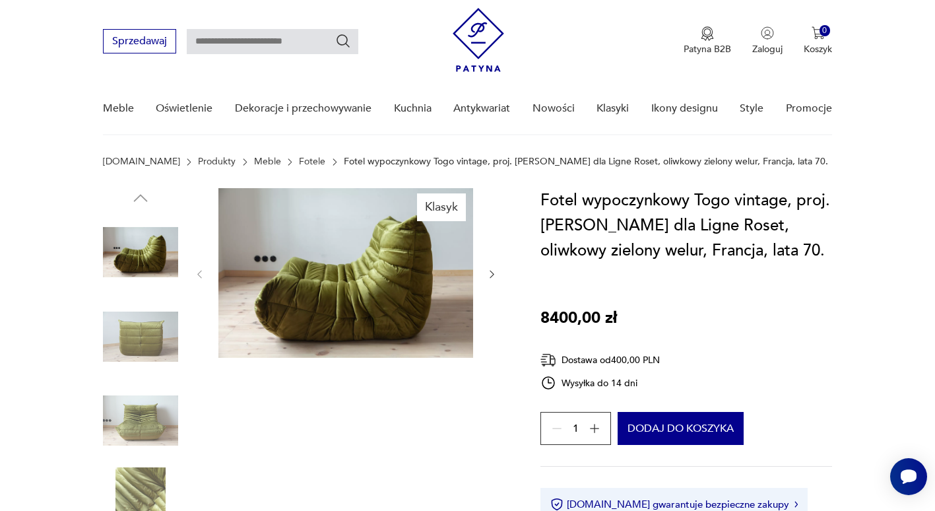
scroll to position [66, 0]
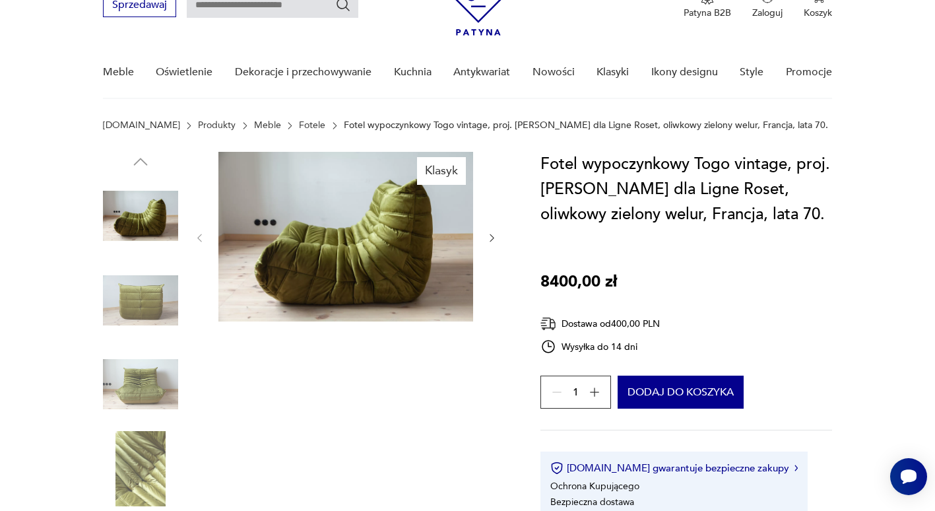
click at [162, 385] on img at bounding box center [140, 383] width 75 height 75
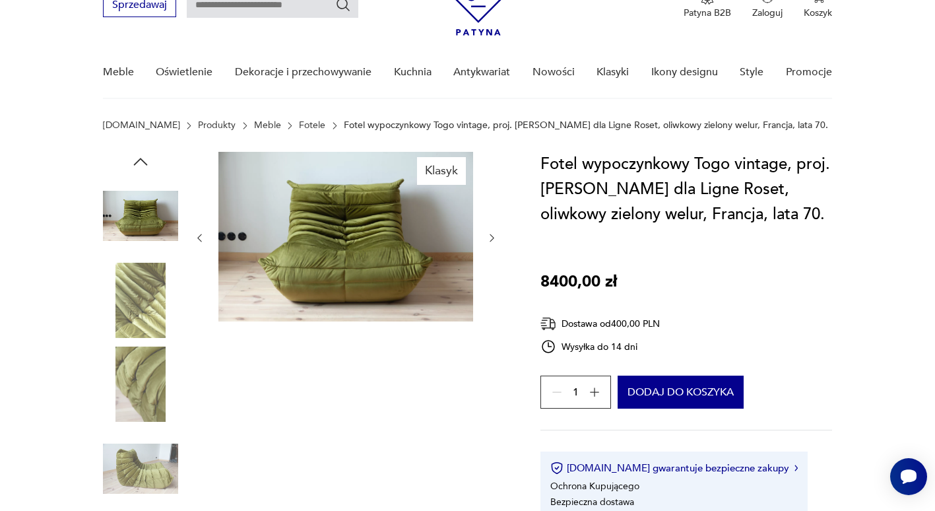
click at [155, 433] on img at bounding box center [140, 468] width 75 height 75
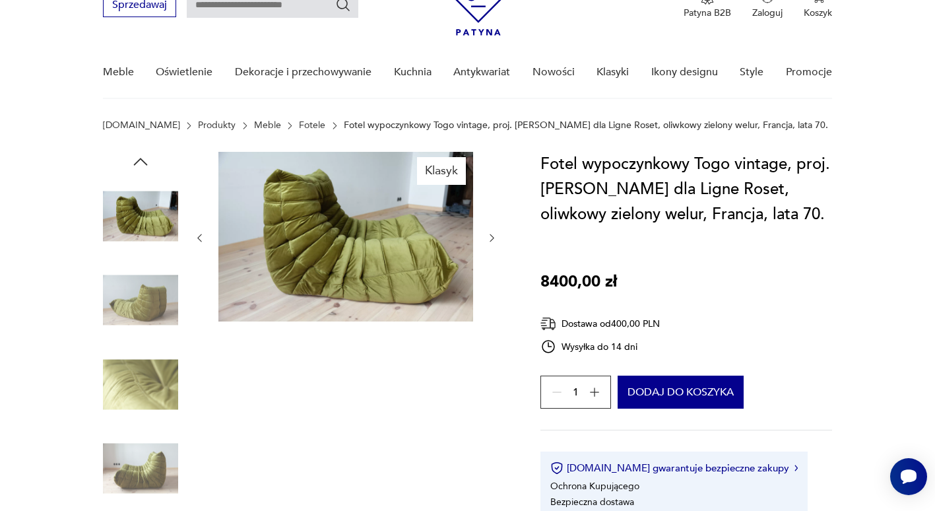
click at [153, 410] on img at bounding box center [140, 383] width 75 height 75
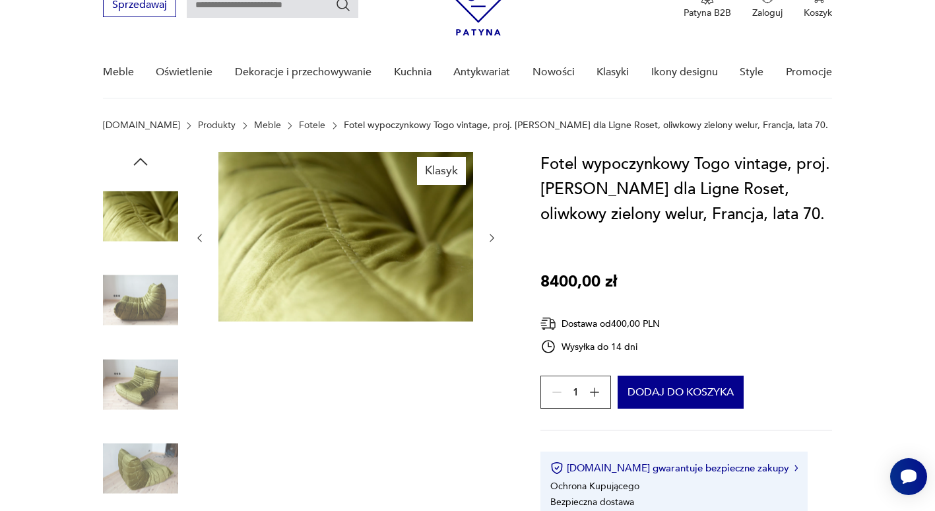
click at [153, 410] on img at bounding box center [140, 383] width 75 height 75
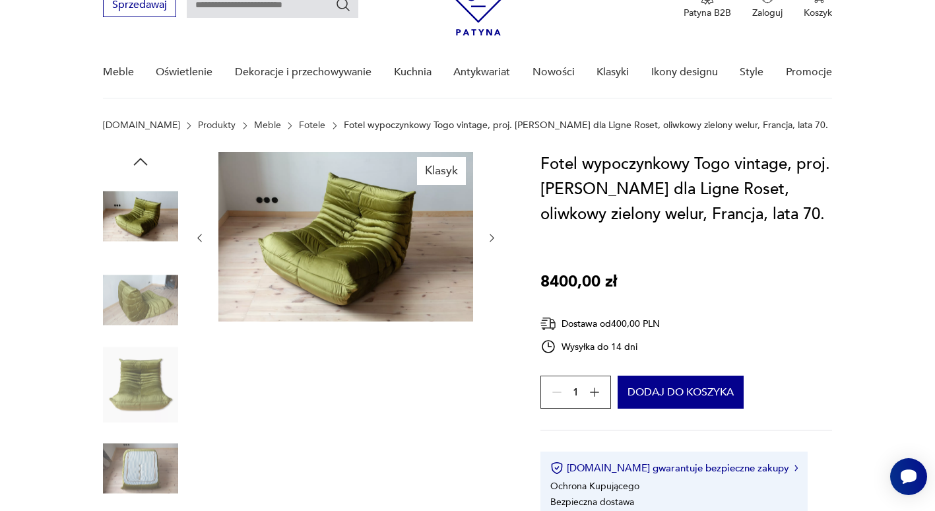
click at [153, 410] on img at bounding box center [140, 383] width 75 height 75
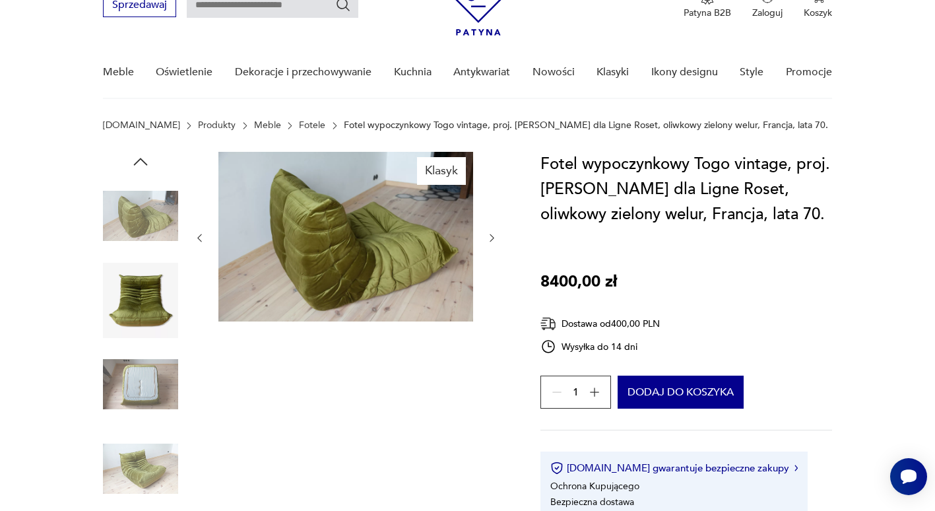
click at [154, 402] on img at bounding box center [140, 383] width 75 height 75
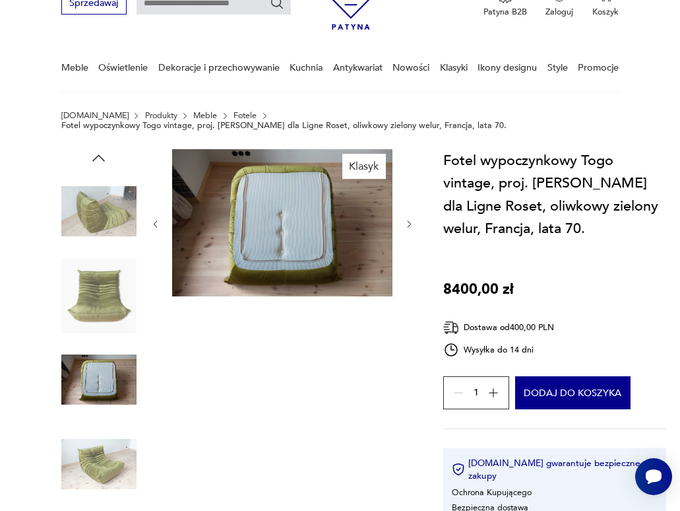
click at [365, 390] on div "Klasyk" at bounding box center [282, 338] width 264 height 379
click at [101, 469] on img at bounding box center [98, 463] width 75 height 75
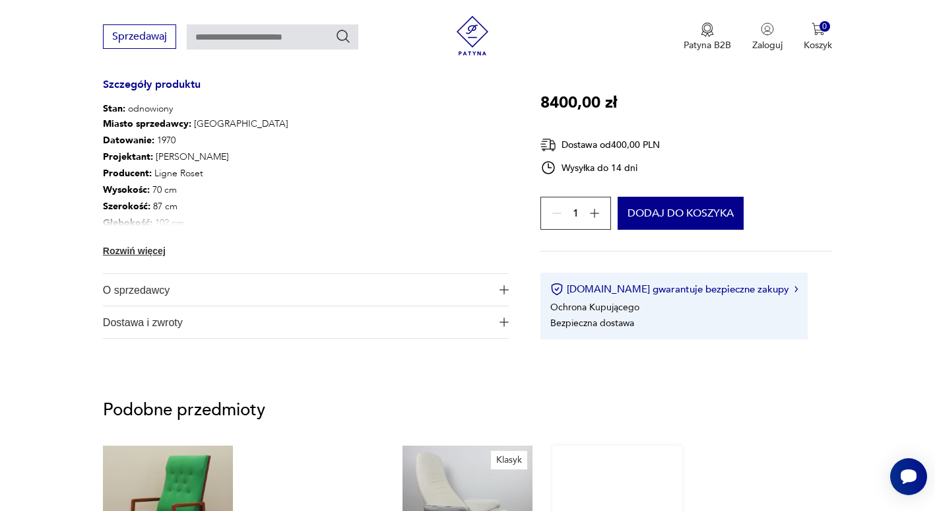
scroll to position [792, 0]
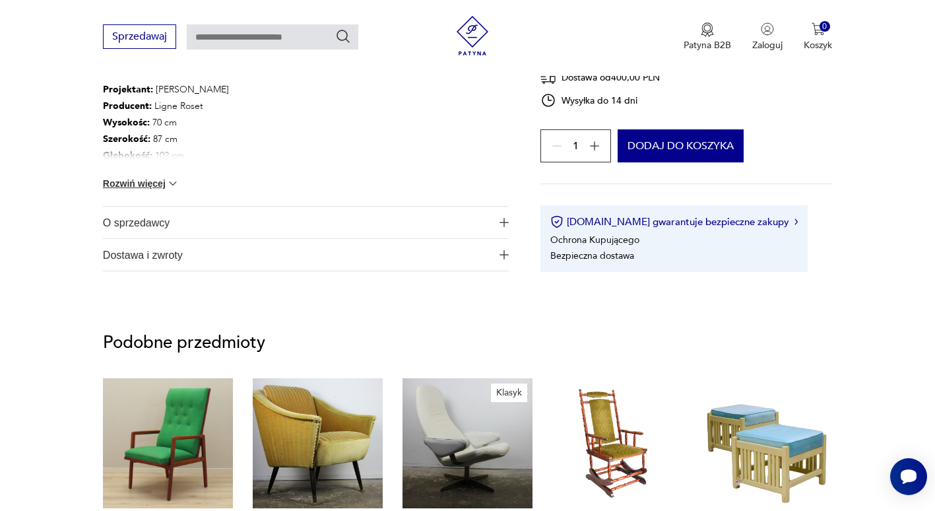
click at [190, 249] on span "Dostawa i zwroty" at bounding box center [297, 255] width 388 height 32
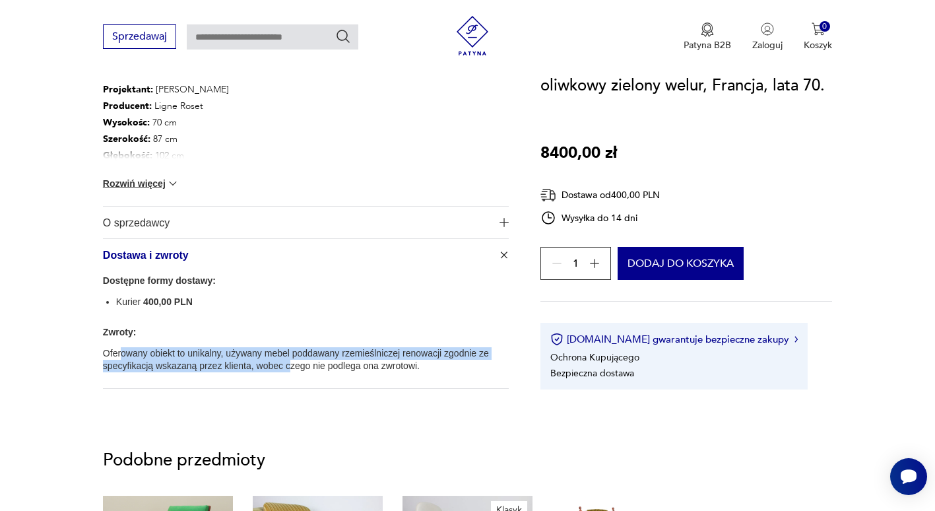
drag, startPoint x: 122, startPoint y: 353, endPoint x: 282, endPoint y: 390, distance: 164.6
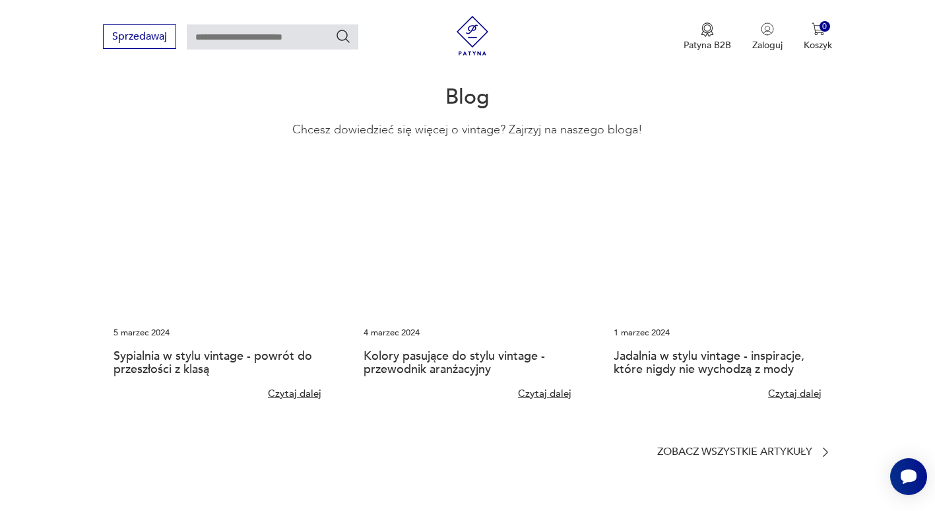
scroll to position [3147, 0]
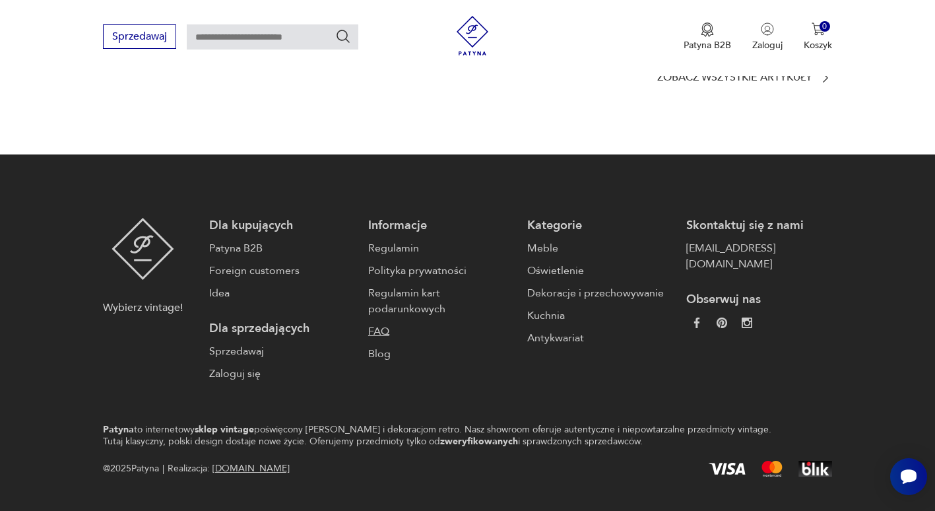
click at [390, 323] on link "FAQ" at bounding box center [441, 331] width 146 height 16
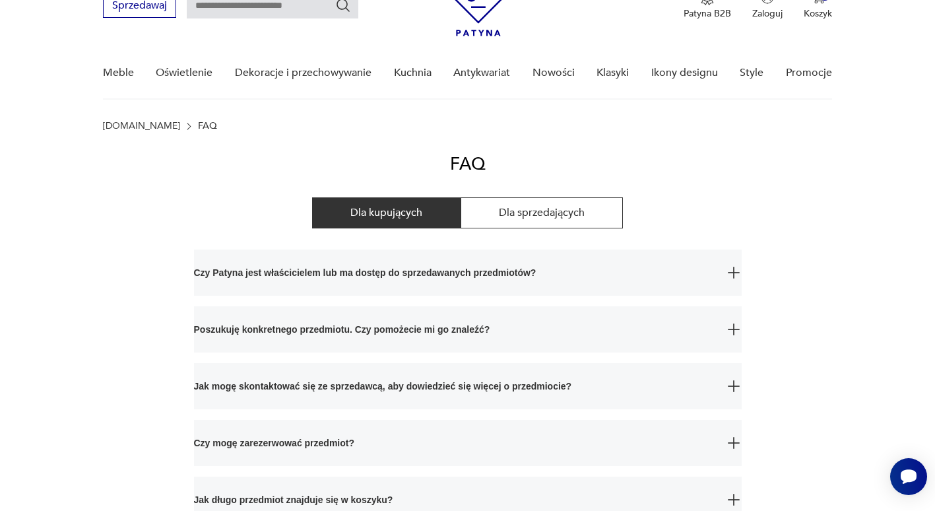
scroll to position [66, 0]
click at [233, 278] on span "Czy Patyna jest właścicielem lub ma dostęp do sprzedawanych przedmiotów?" at bounding box center [456, 272] width 524 height 46
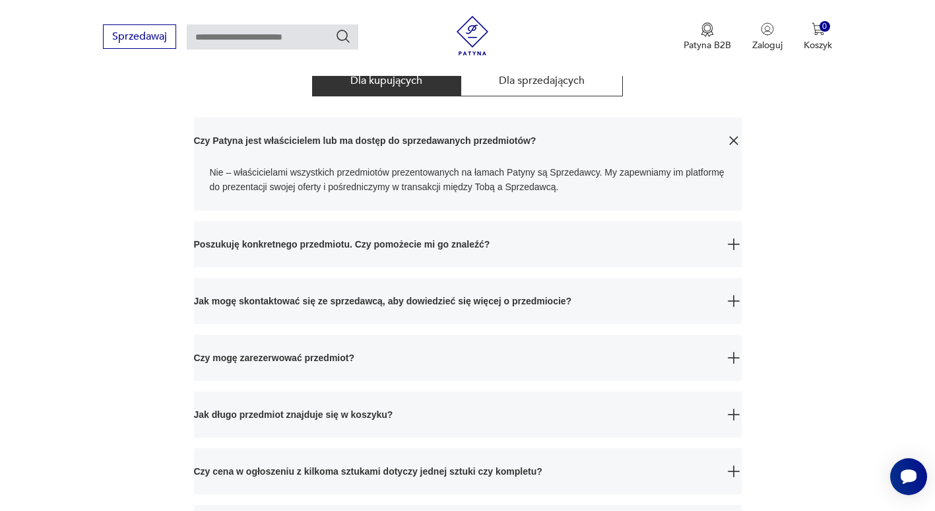
scroll to position [198, 0]
click at [224, 245] on span "Poszukuję konkretnego przedmiotu. Czy pomożecie mi go znaleźć?" at bounding box center [456, 243] width 524 height 46
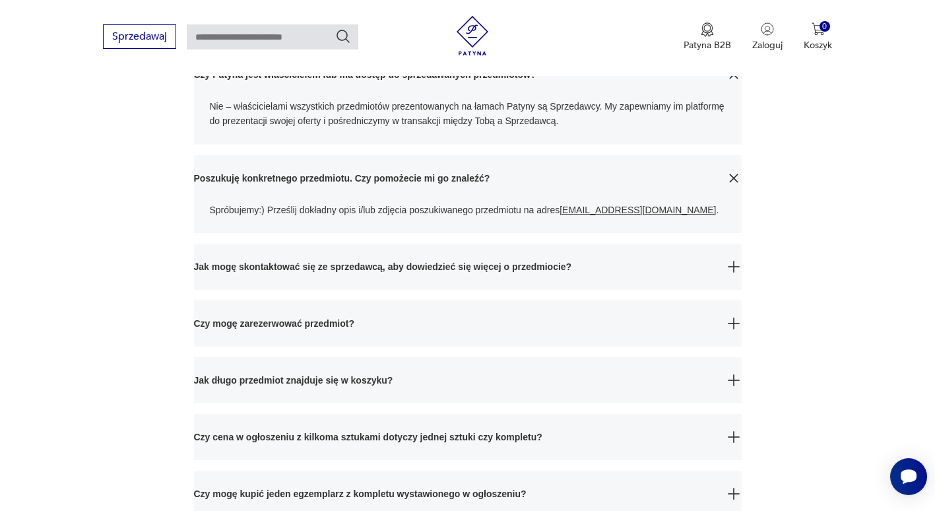
scroll to position [264, 0]
click at [285, 271] on span "Jak mogę skontaktować się ze sprzedawcą, aby dowiedzieć się więcej o przedmioci…" at bounding box center [456, 266] width 524 height 46
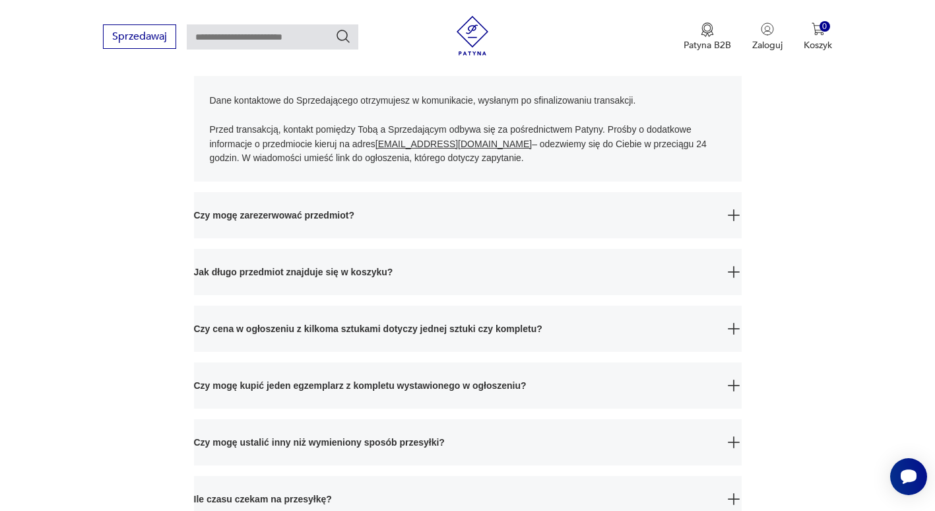
scroll to position [462, 0]
click at [320, 230] on span "Czy mogę zarezerwować przedmiot?" at bounding box center [456, 214] width 524 height 46
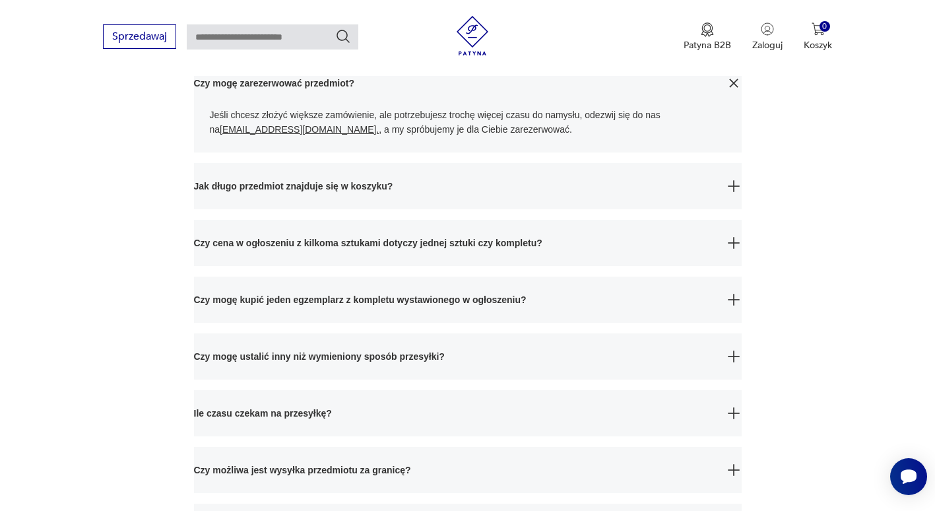
scroll to position [594, 0]
click at [211, 313] on span "Czy mogę kupić jeden egzemplarz z kompletu wystawionego w ogłoszeniu?" at bounding box center [456, 299] width 524 height 46
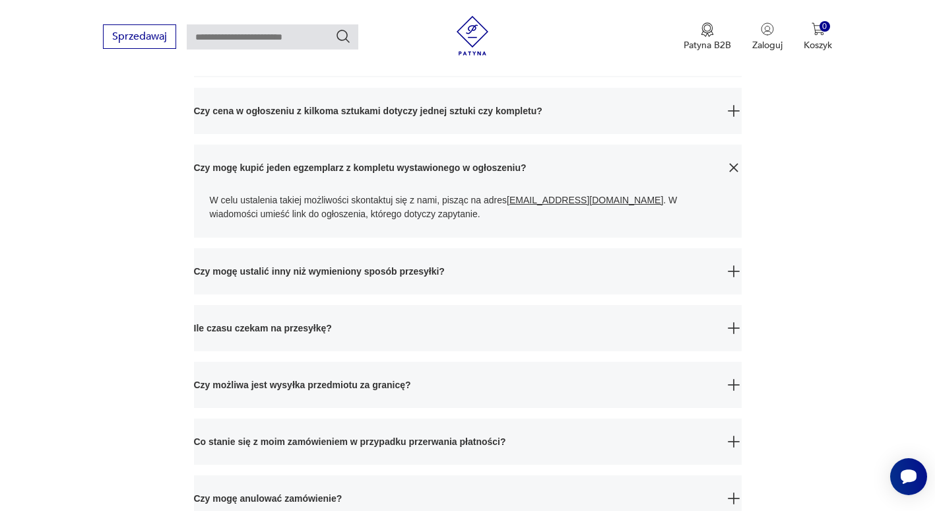
scroll to position [726, 0]
click at [316, 273] on span "Czy mogę ustalić inny niż wymieniony sposób przesyłki?" at bounding box center [456, 270] width 524 height 46
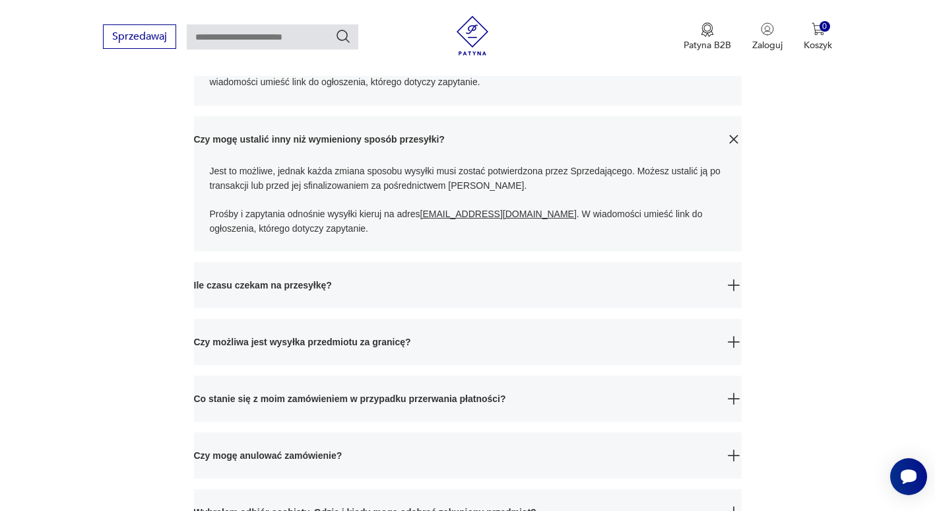
scroll to position [858, 0]
click at [311, 293] on span "Ile czasu czekam na przesyłkę?" at bounding box center [456, 284] width 524 height 46
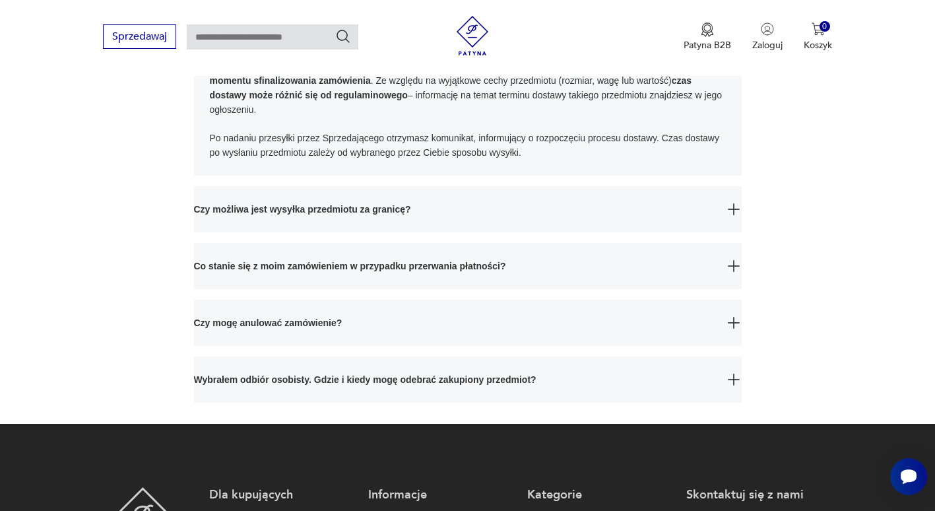
scroll to position [1122, 0]
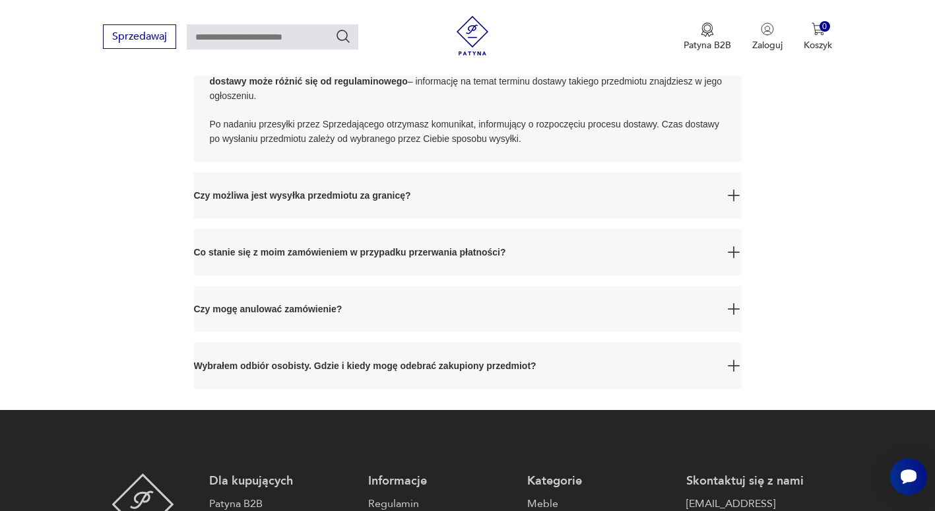
click at [264, 315] on span "Czy mogę anulować zamówienie?" at bounding box center [456, 309] width 524 height 46
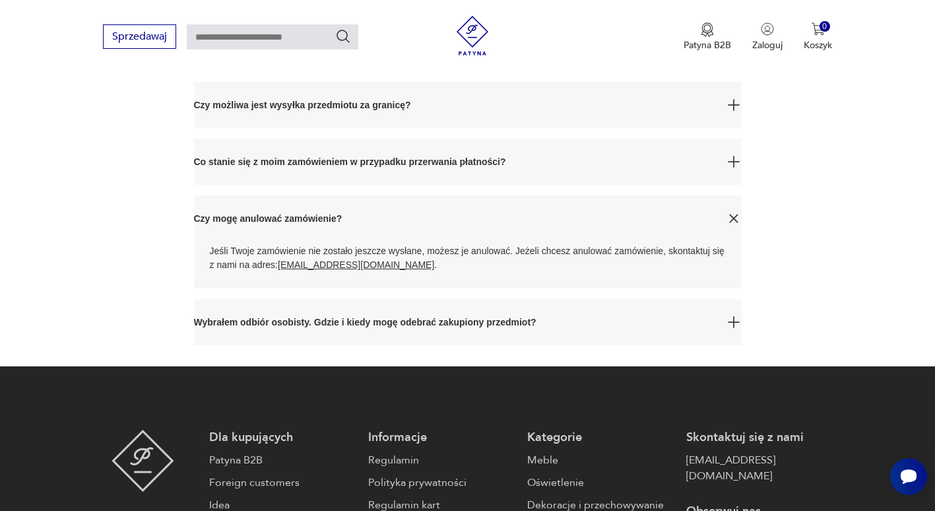
scroll to position [1254, 0]
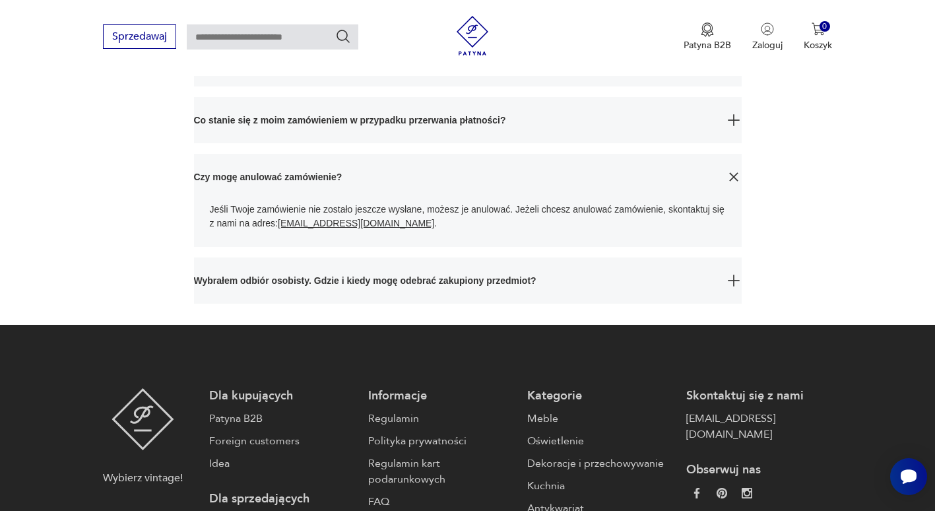
click at [262, 284] on span "Wybrałem odbiór osobisty. Gdzie i kiedy mogę odebrać zakupiony przedmiot?" at bounding box center [456, 280] width 524 height 46
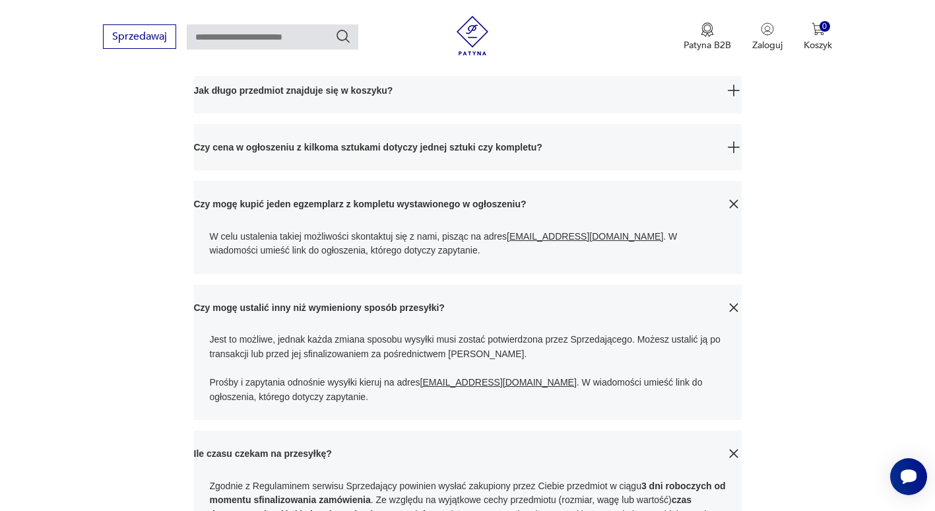
scroll to position [649, 0]
